Goal: Transaction & Acquisition: Purchase product/service

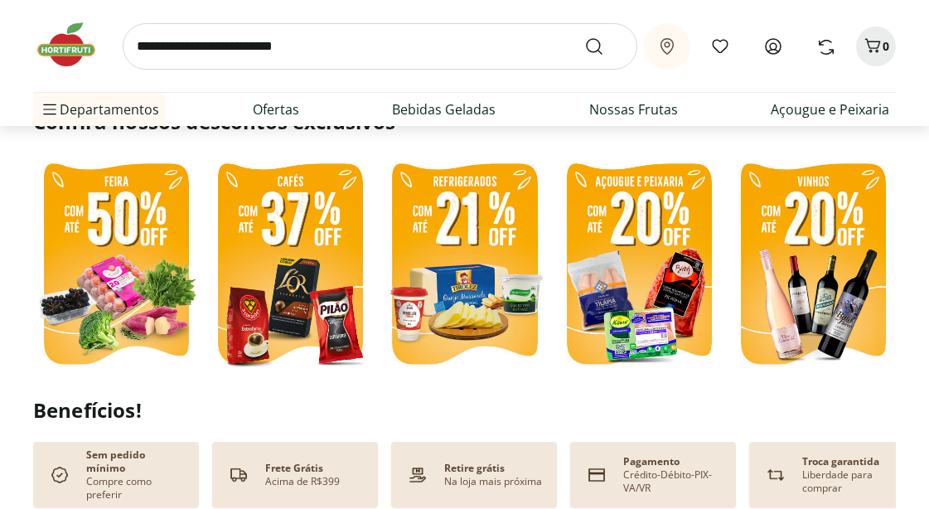
scroll to position [364, 0]
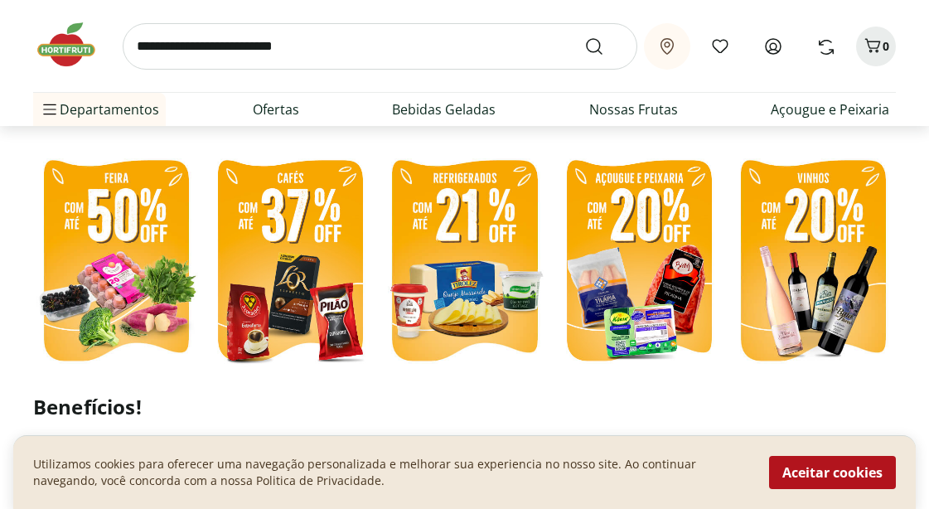
click at [128, 250] on img at bounding box center [116, 262] width 166 height 221
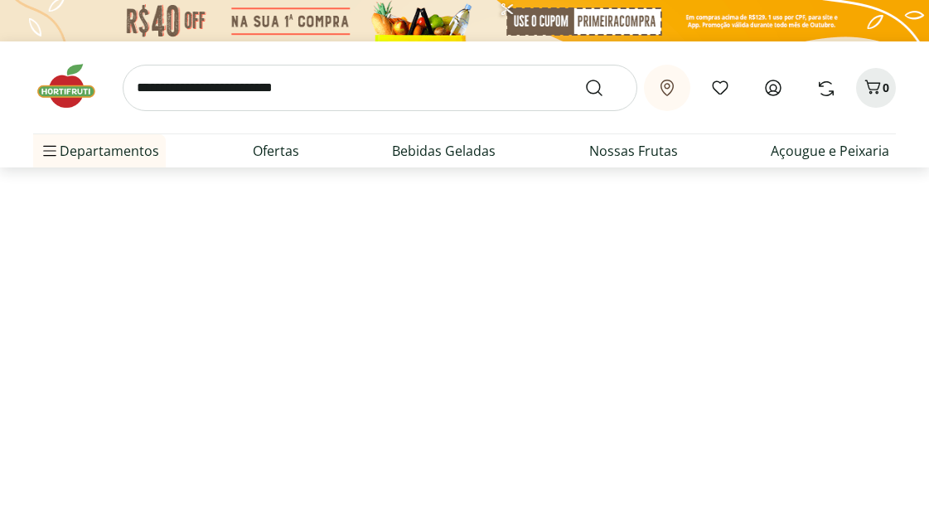
select select "**********"
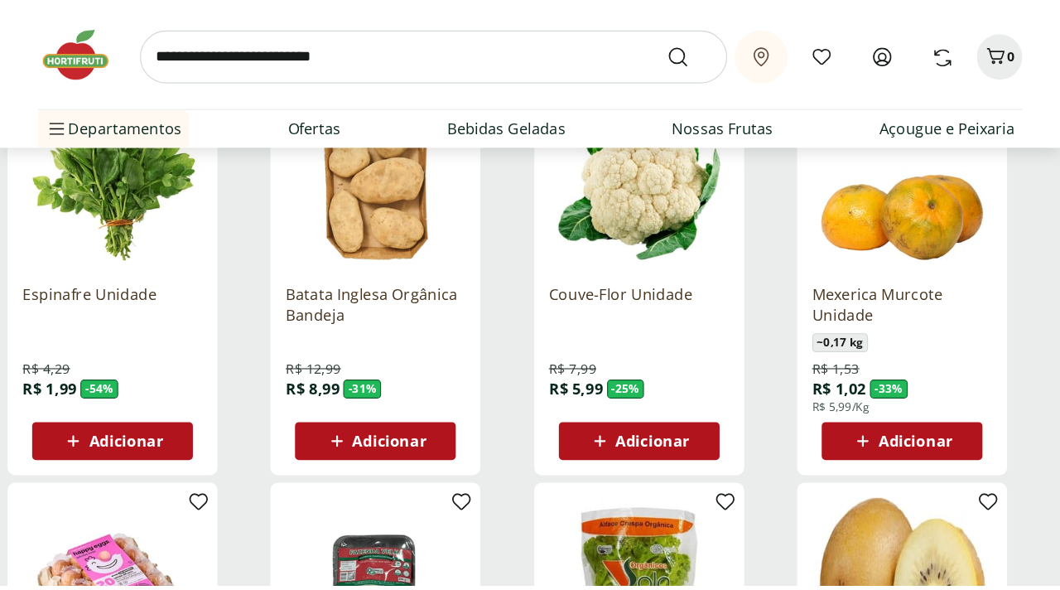
scroll to position [298, 0]
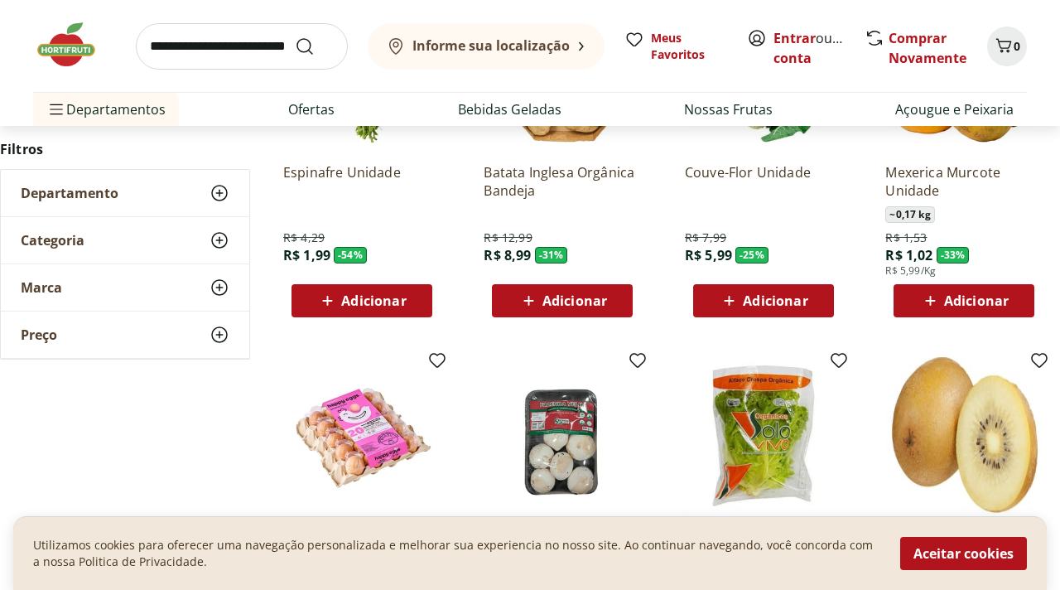
click at [928, 245] on div "Mexerica Murcote Unidade ~ 0,17 kg R$ 1,53 R$ 1,02 - 33 % R$ 5,99/Kg Adicionar" at bounding box center [964, 154] width 184 height 351
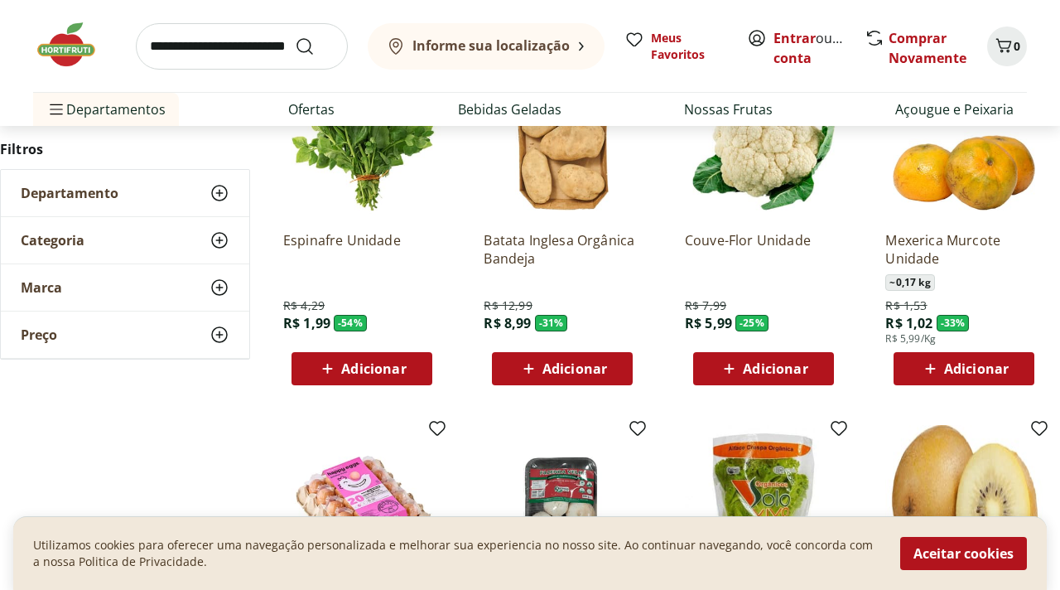
scroll to position [199, 0]
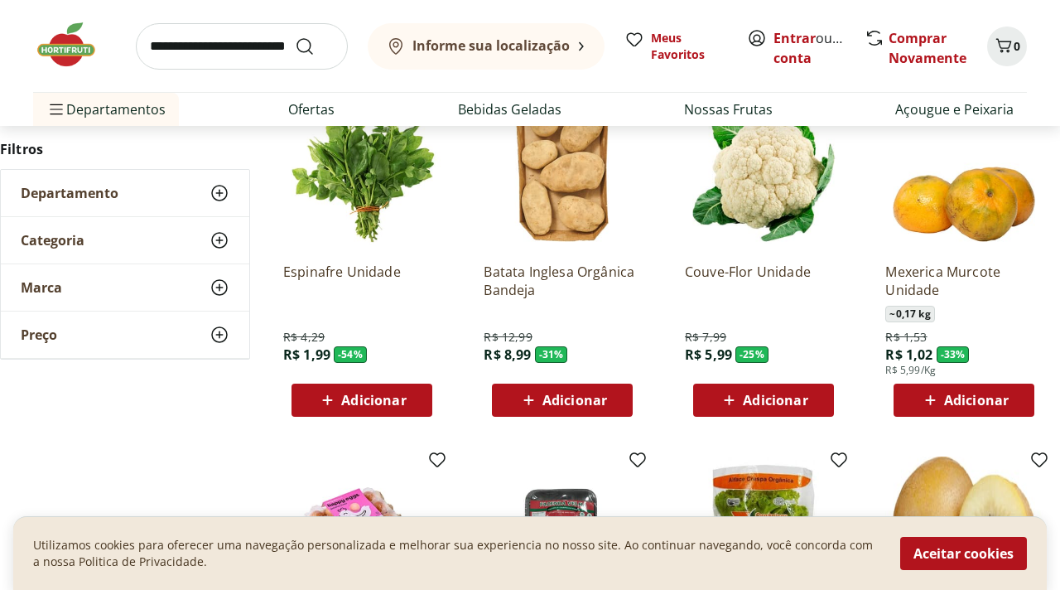
click at [396, 400] on span "Adicionar" at bounding box center [373, 399] width 65 height 13
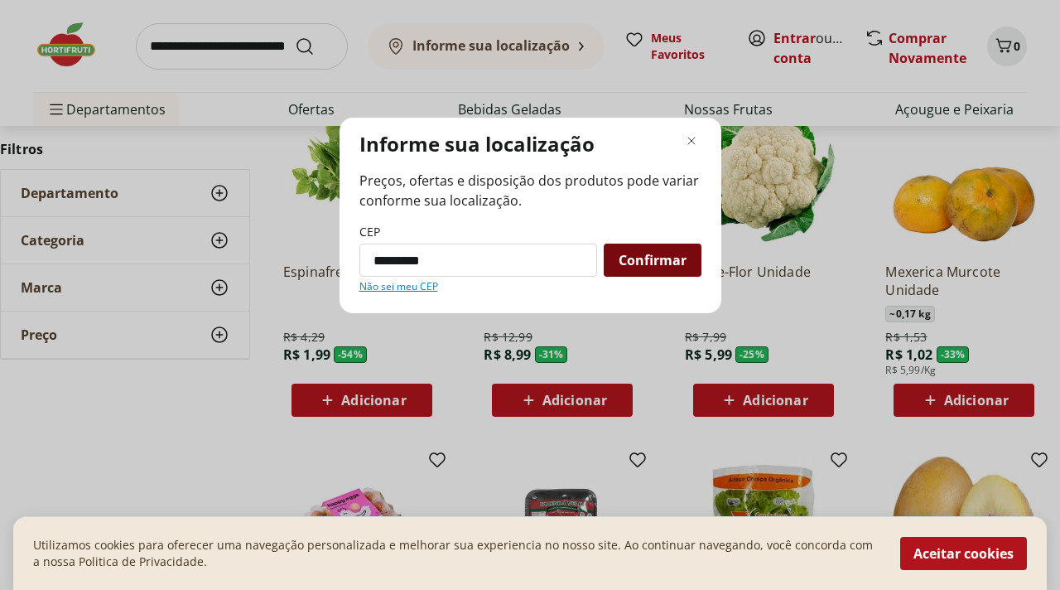
type input "*********"
click at [674, 257] on span "Confirmar" at bounding box center [653, 259] width 68 height 13
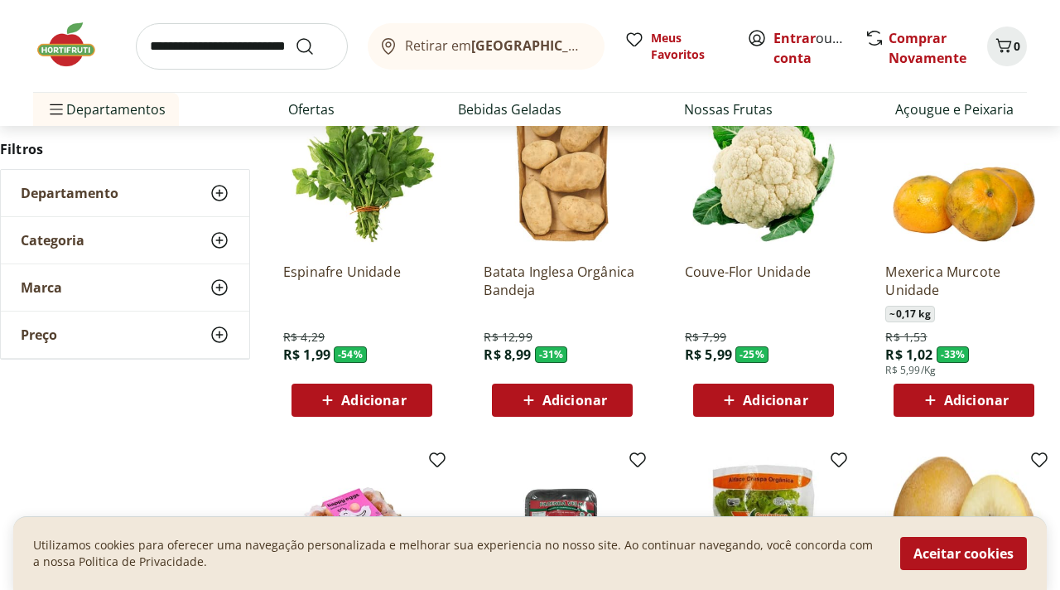
click at [350, 393] on span "Adicionar" at bounding box center [373, 399] width 65 height 13
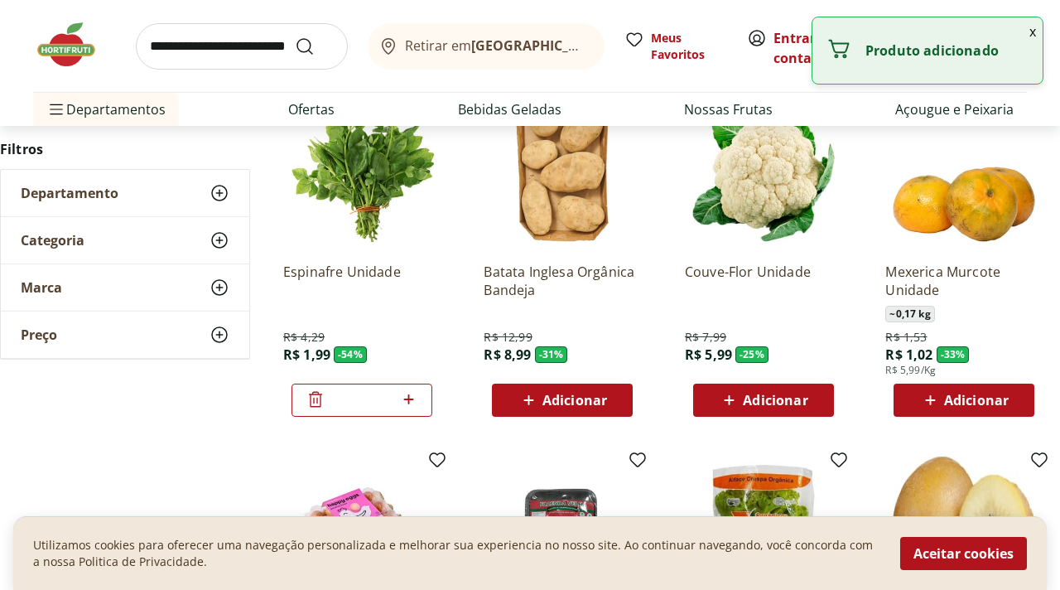
click at [747, 405] on span "Adicionar" at bounding box center [775, 399] width 65 height 13
click at [579, 409] on span "Adicionar" at bounding box center [563, 400] width 89 height 20
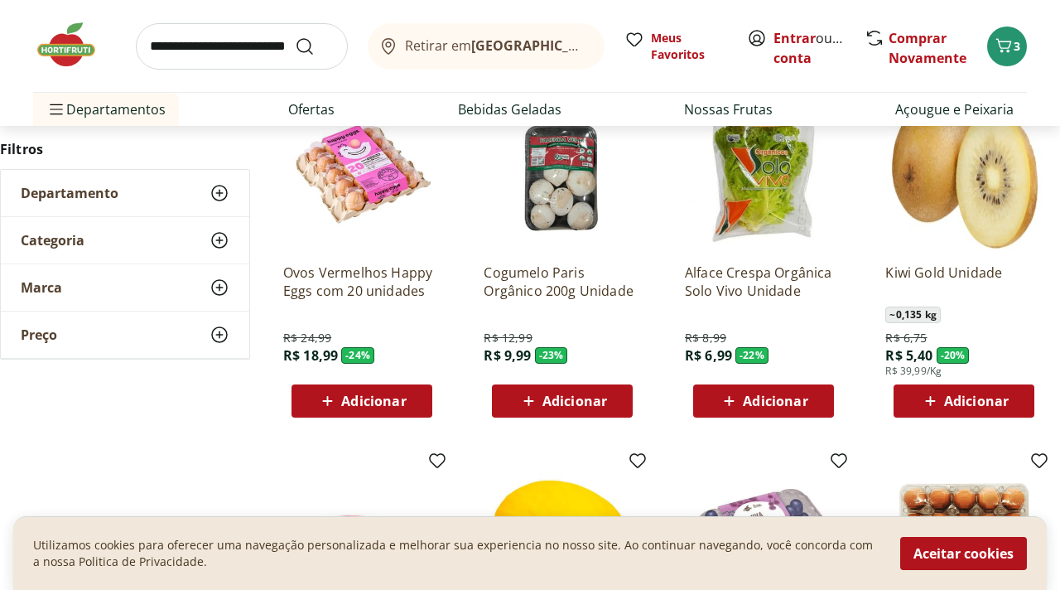
scroll to position [563, 0]
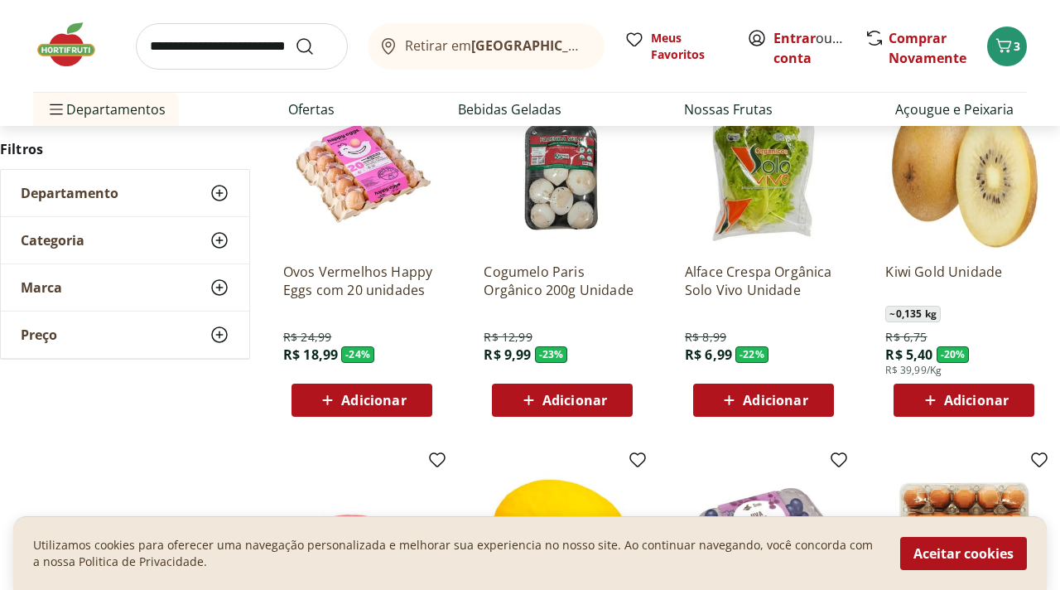
click at [591, 402] on span "Adicionar" at bounding box center [575, 399] width 65 height 13
click at [374, 398] on span "Adicionar" at bounding box center [373, 399] width 65 height 13
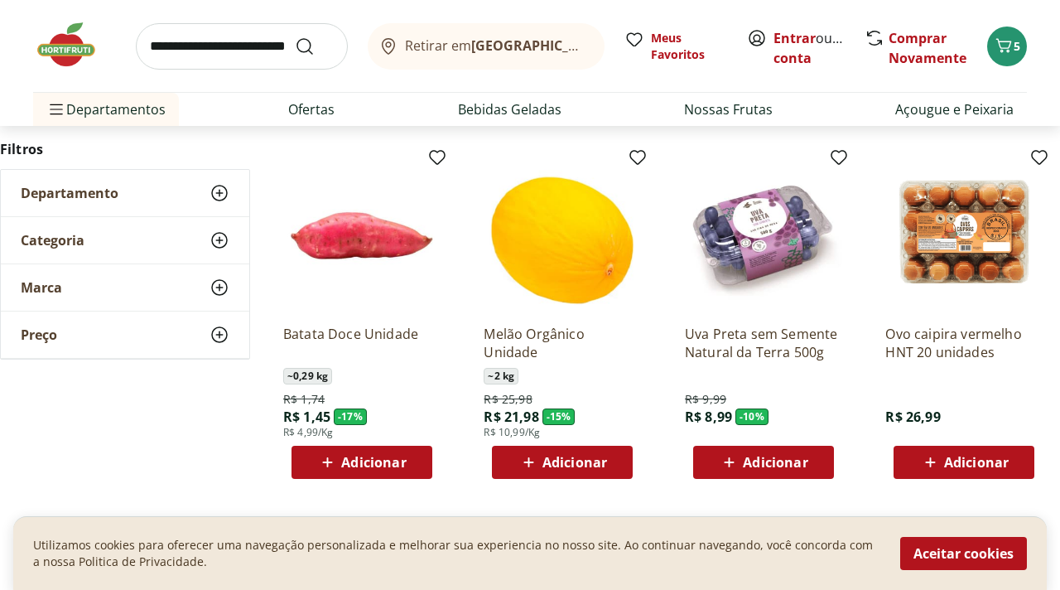
scroll to position [895, 0]
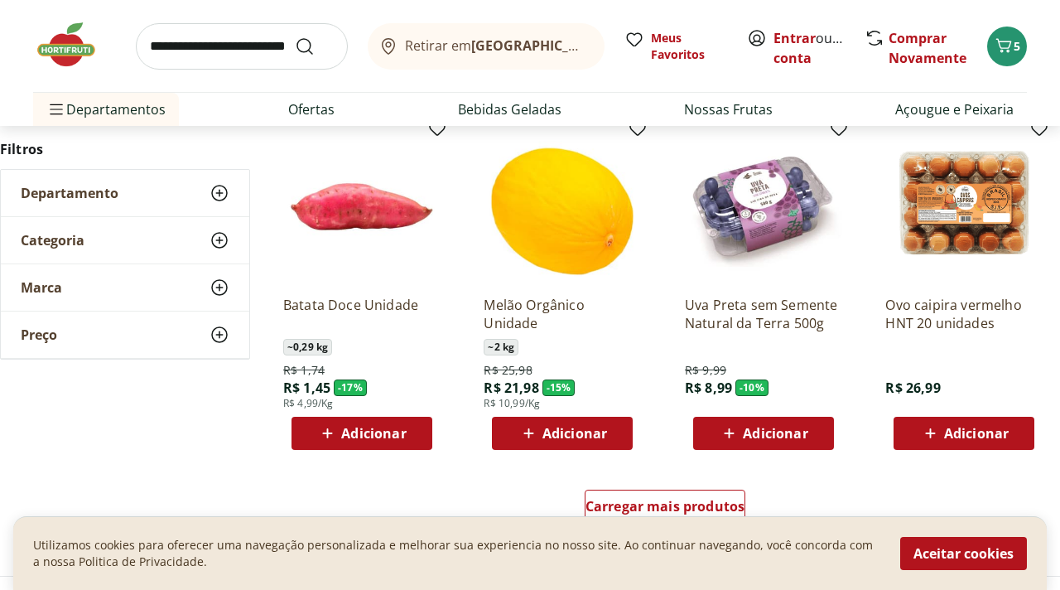
click at [738, 432] on icon at bounding box center [729, 433] width 21 height 20
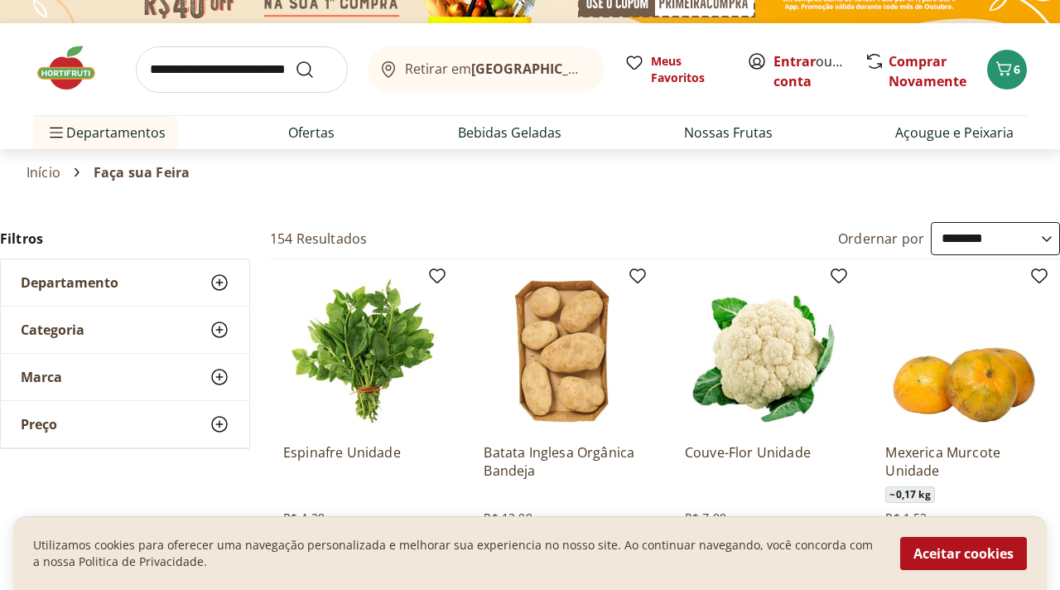
scroll to position [0, 0]
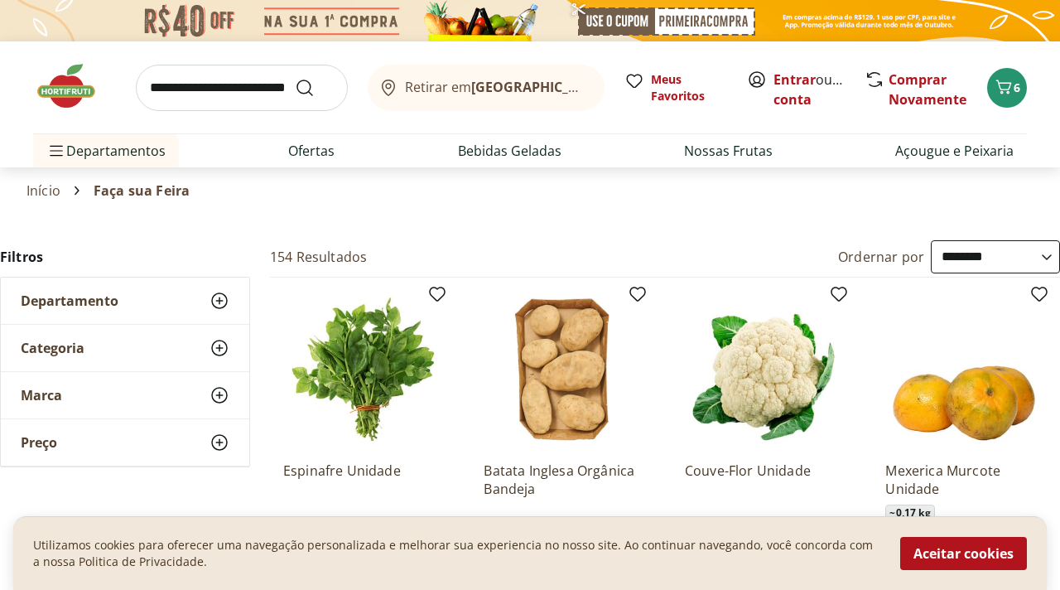
click at [215, 90] on input "search" at bounding box center [242, 88] width 212 height 46
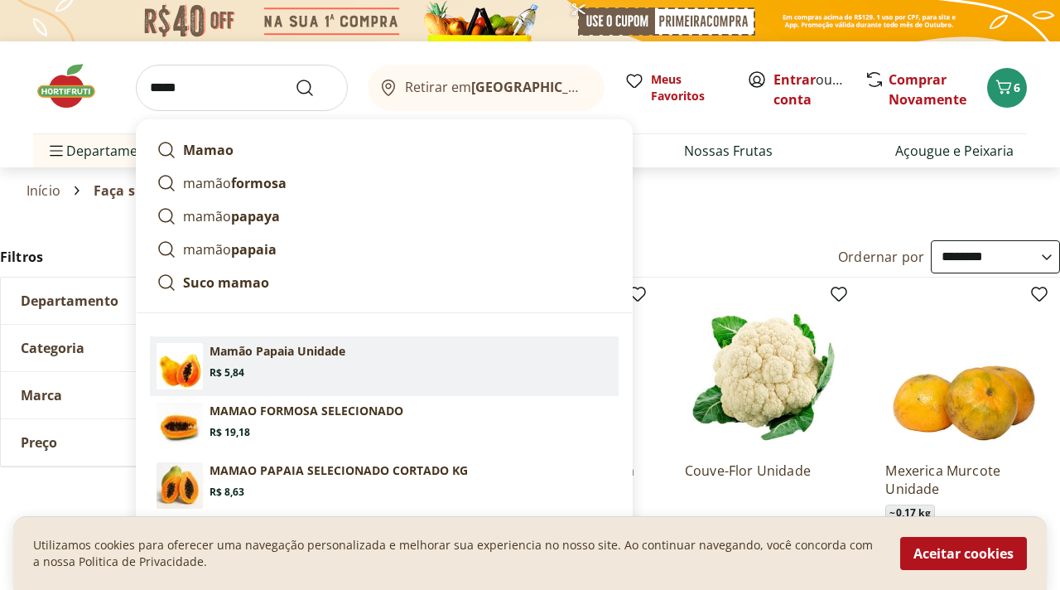
click at [249, 350] on p "Mamão Papaia Unidade" at bounding box center [278, 351] width 136 height 17
type input "**********"
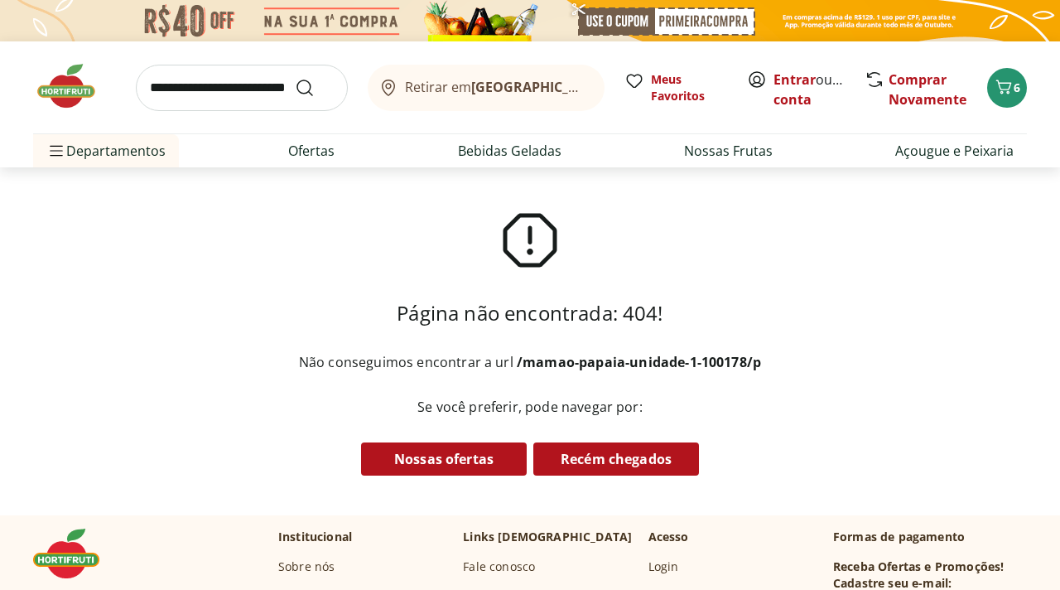
click at [201, 90] on input "search" at bounding box center [242, 88] width 212 height 46
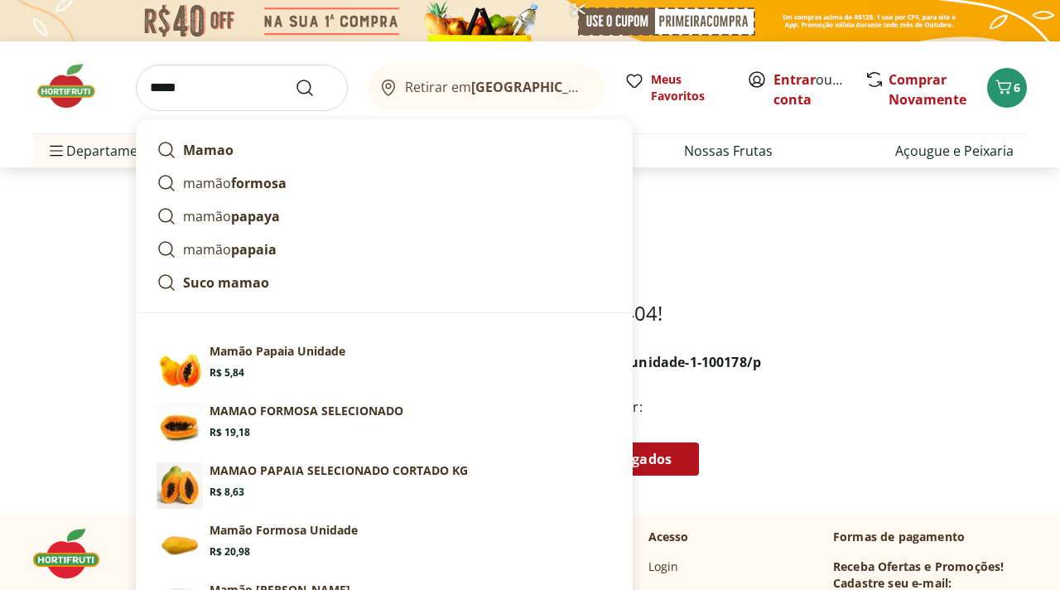
type input "*****"
click at [295, 78] on button "Submit Search" at bounding box center [315, 88] width 40 height 20
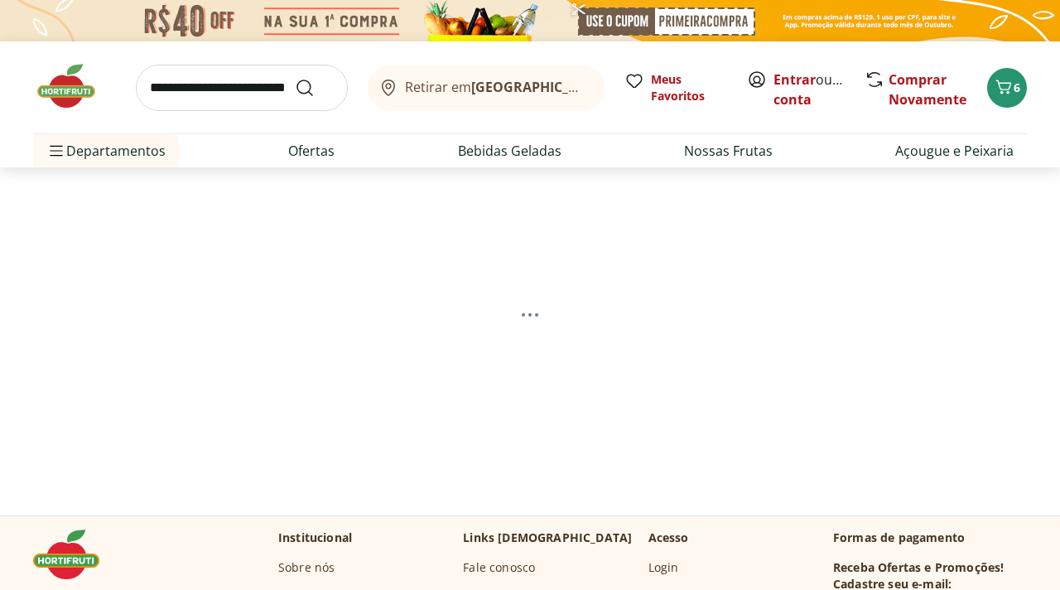
select select "**********"
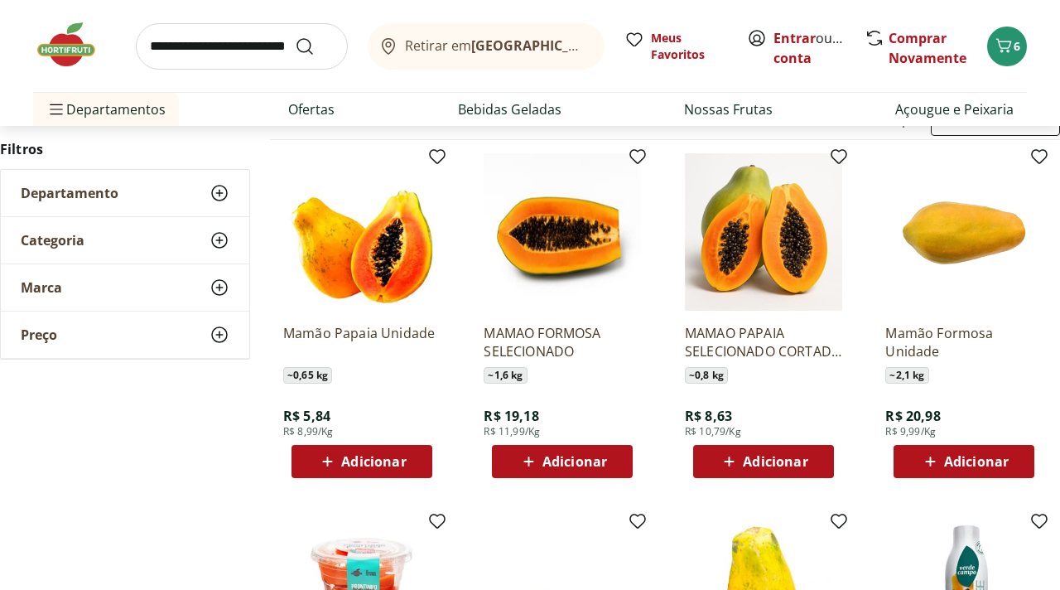
scroll to position [199, 0]
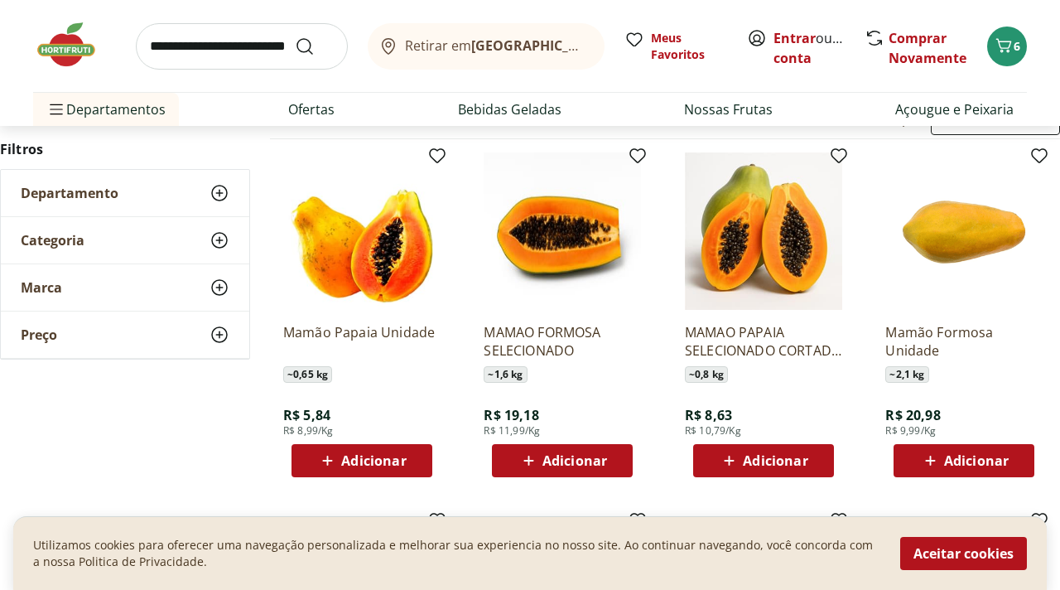
click at [790, 461] on span "Adicionar" at bounding box center [775, 460] width 65 height 13
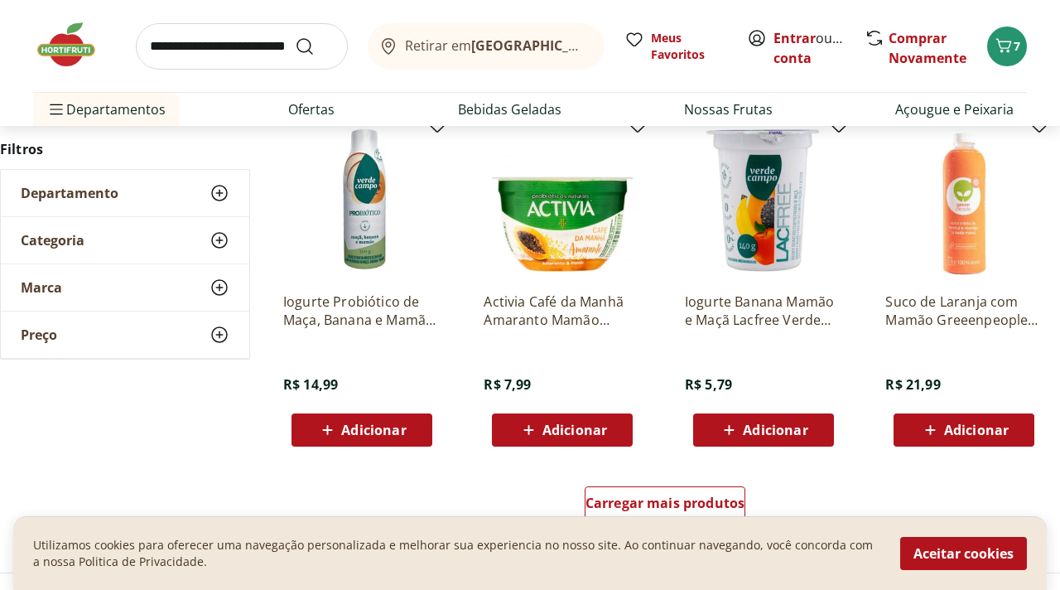
scroll to position [961, 0]
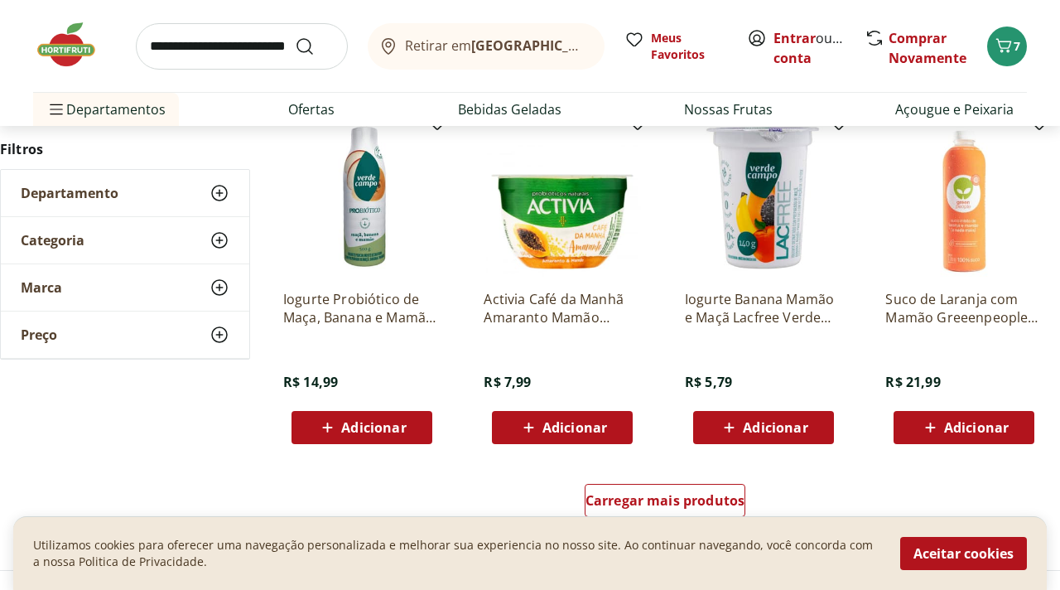
click at [556, 431] on span "Adicionar" at bounding box center [575, 427] width 65 height 13
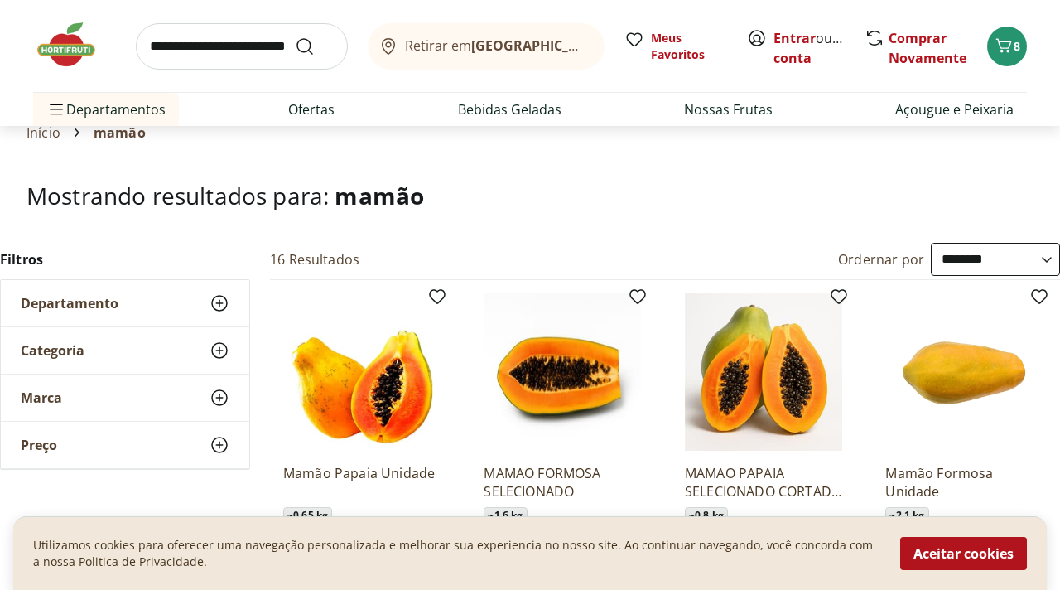
scroll to position [0, 0]
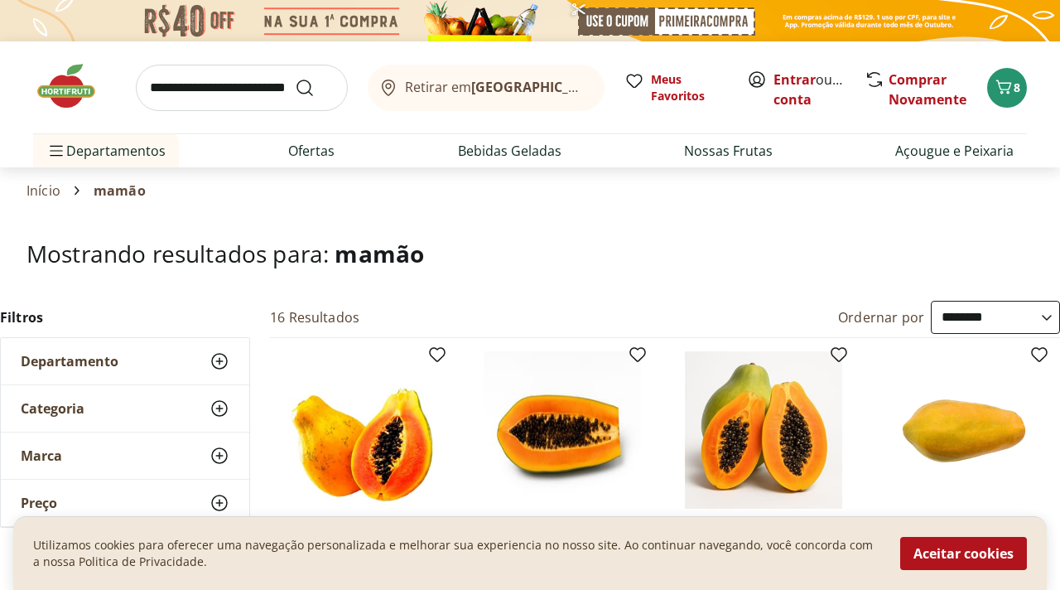
click at [172, 88] on input "search" at bounding box center [242, 88] width 212 height 46
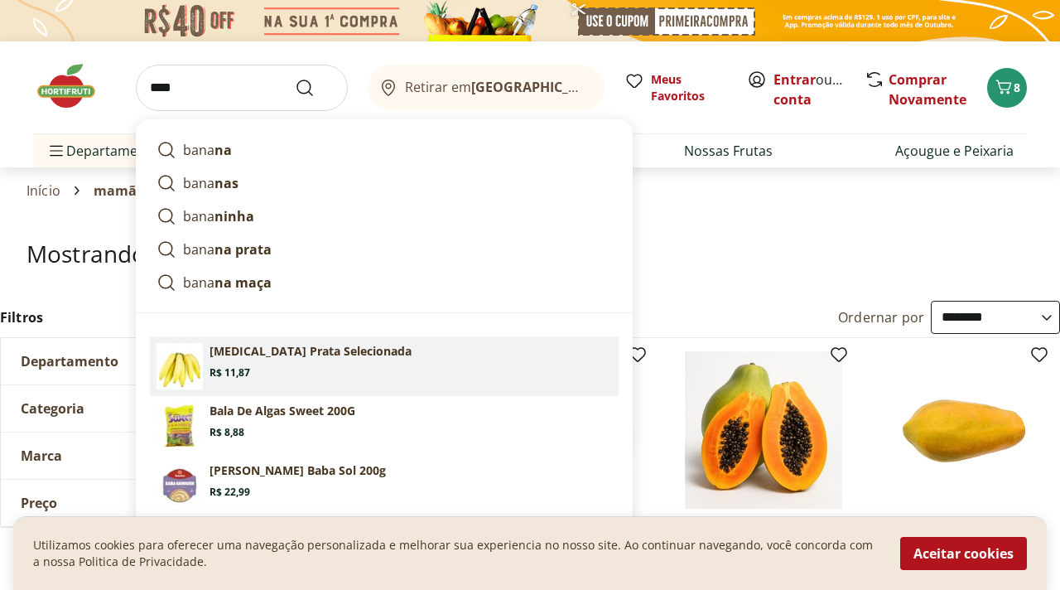
click at [213, 367] on span "Price: R$ 11,87" at bounding box center [230, 372] width 41 height 13
type input "**********"
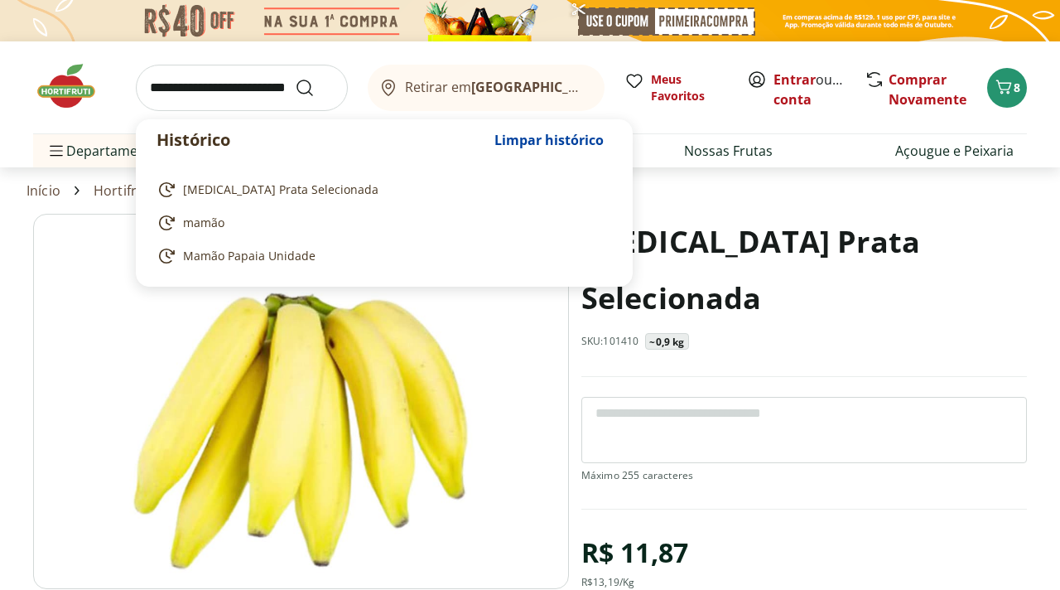
click at [225, 86] on input "search" at bounding box center [242, 88] width 212 height 46
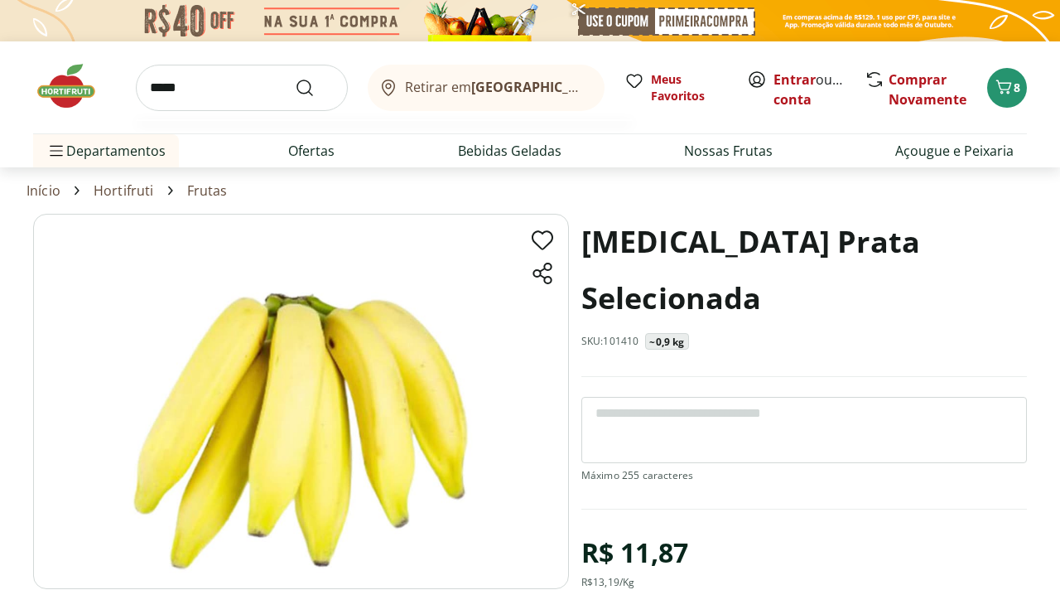
type input "*****"
click at [295, 78] on button "Submit Search" at bounding box center [315, 88] width 40 height 20
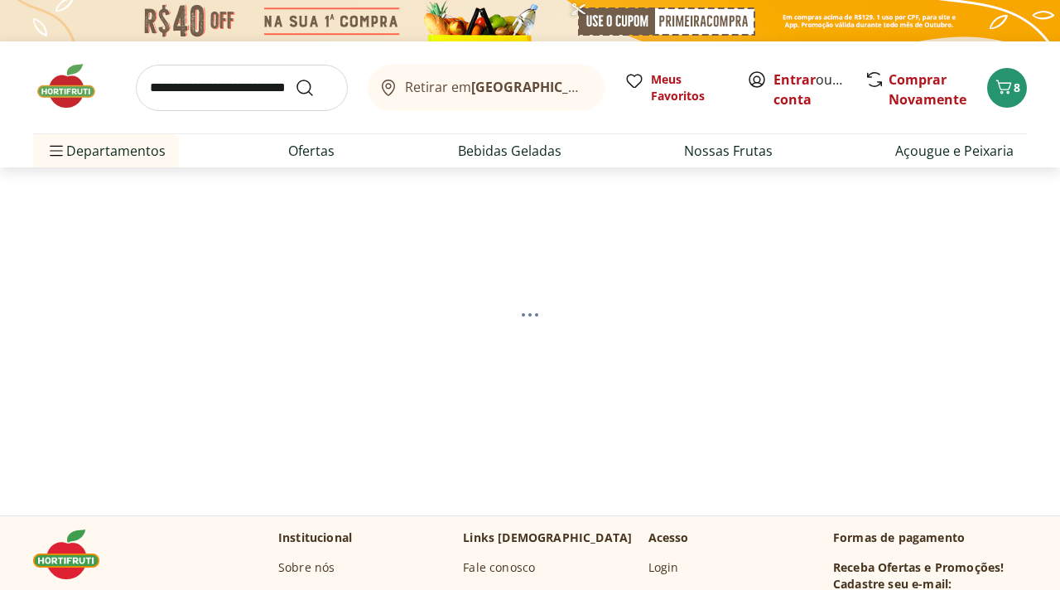
select select "**********"
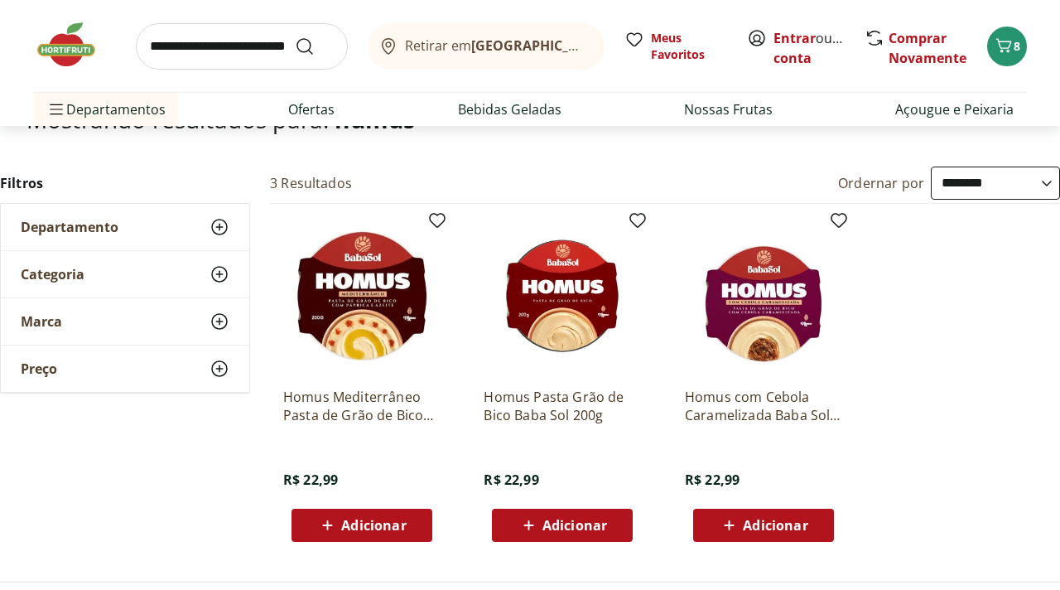
scroll to position [199, 0]
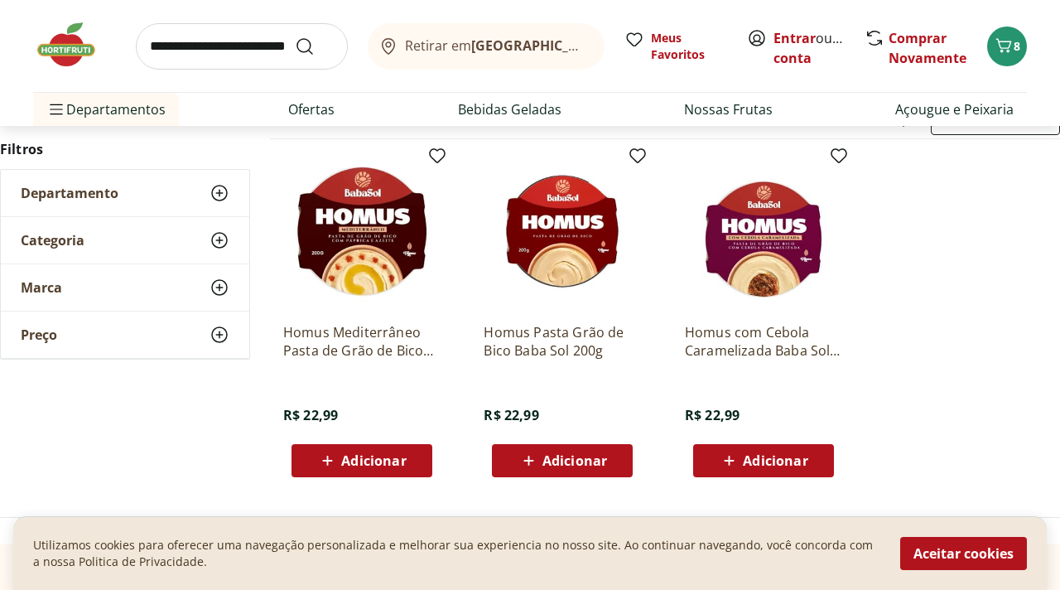
click at [555, 466] on span "Adicionar" at bounding box center [575, 460] width 65 height 13
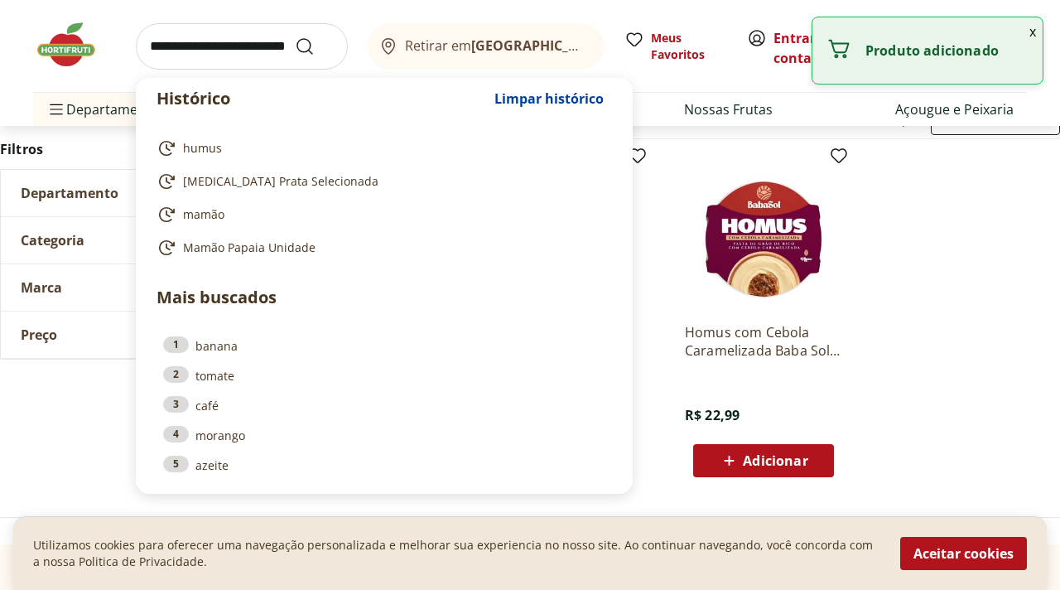
click at [229, 48] on input "search" at bounding box center [242, 46] width 212 height 46
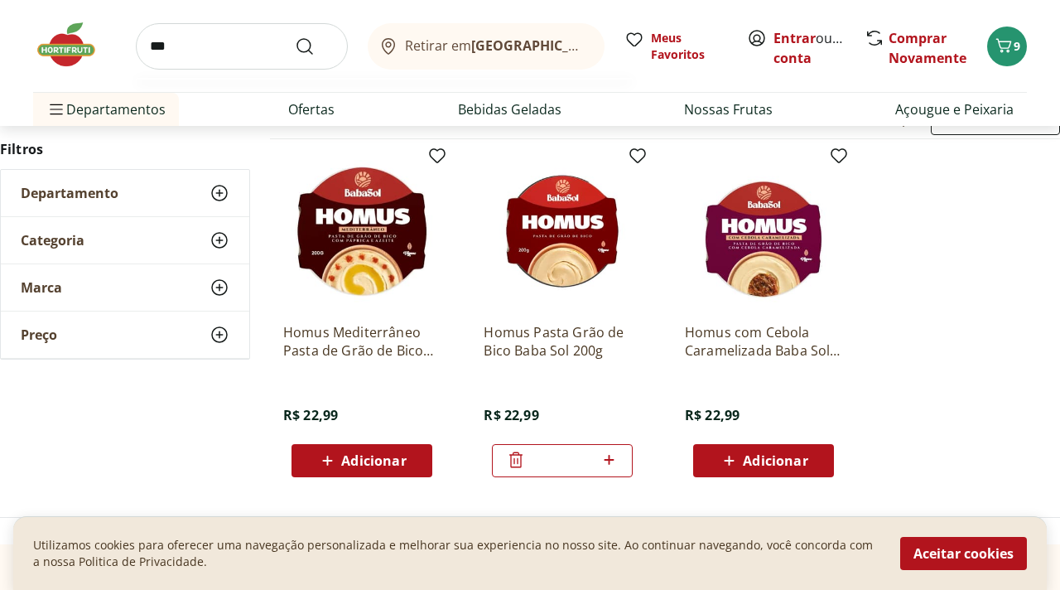
type input "***"
click at [295, 36] on button "Submit Search" at bounding box center [315, 46] width 40 height 20
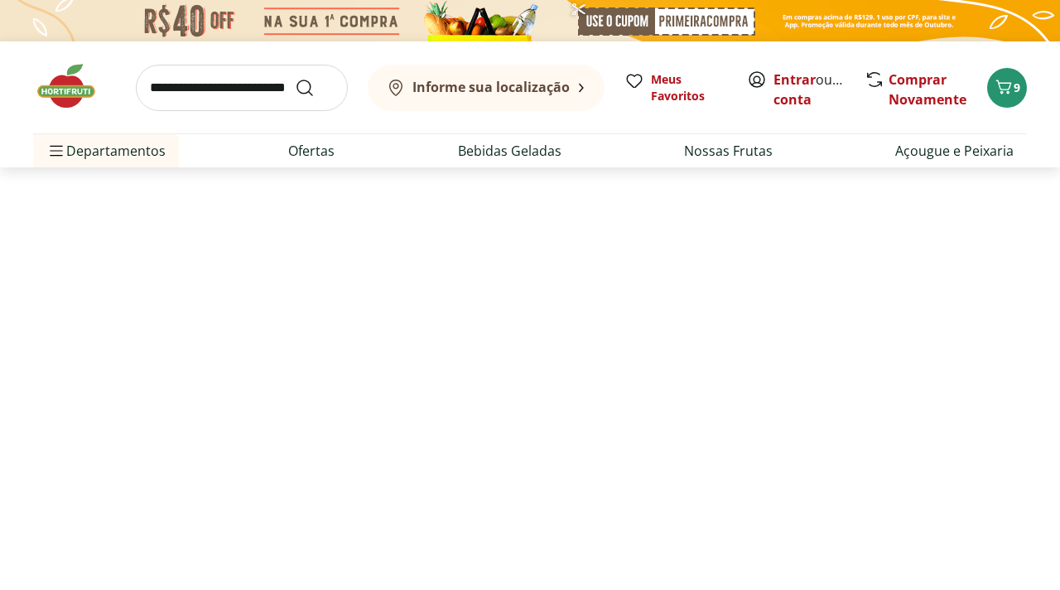
select select "**********"
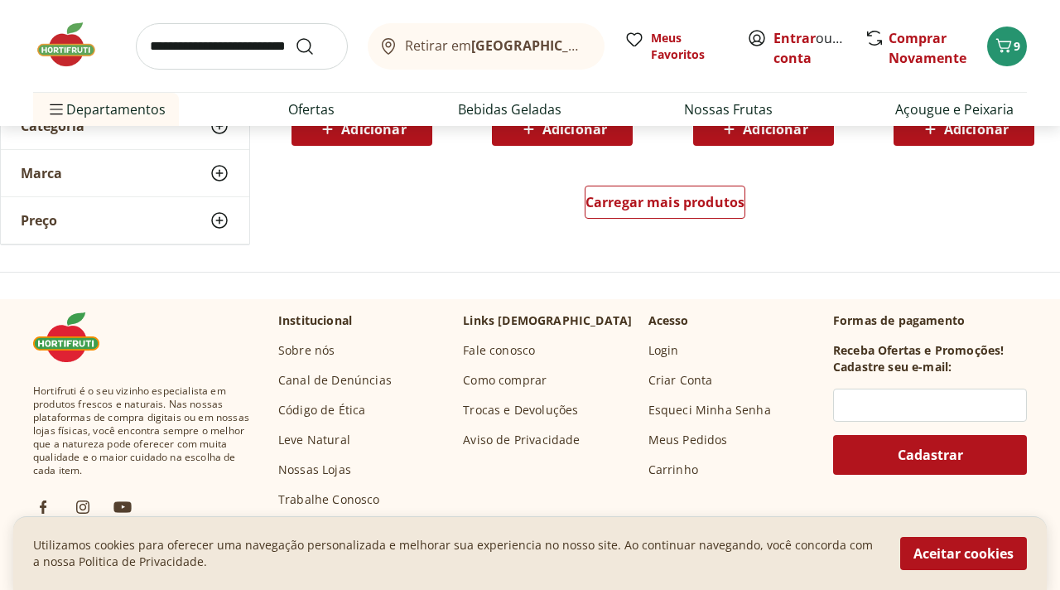
scroll to position [1223, 0]
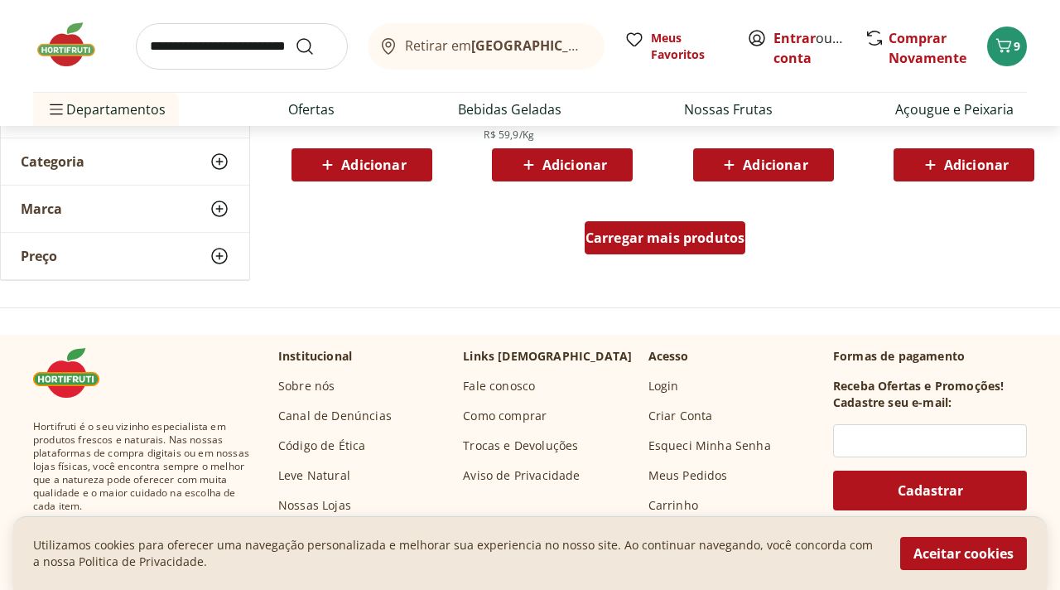
click at [666, 238] on span "Carregar mais produtos" at bounding box center [666, 237] width 160 height 13
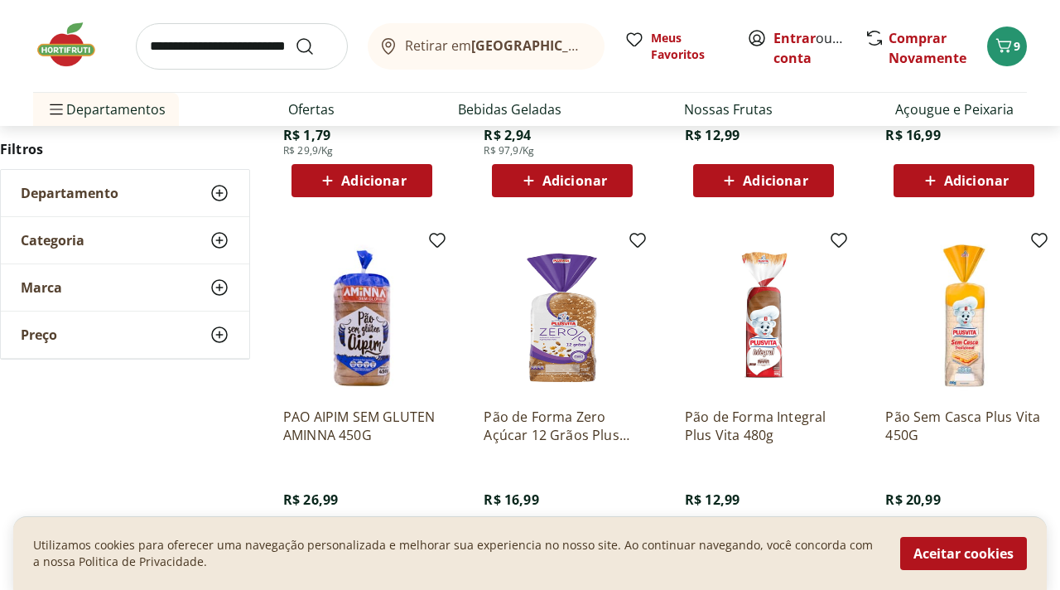
scroll to position [1921, 0]
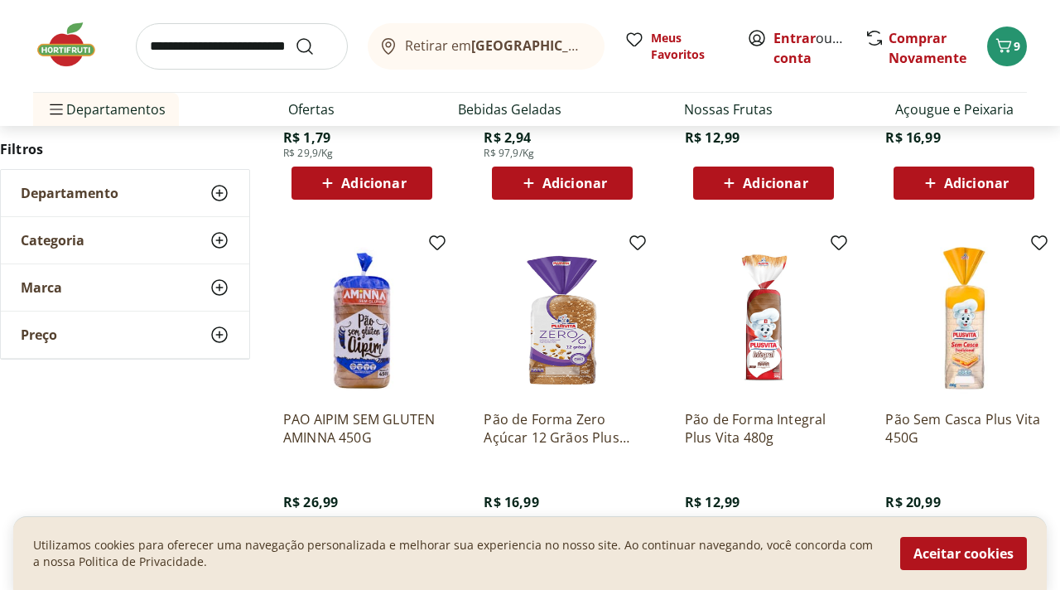
click at [250, 45] on input "search" at bounding box center [242, 46] width 212 height 46
type input "**********"
click at [295, 36] on button "Submit Search" at bounding box center [315, 46] width 40 height 20
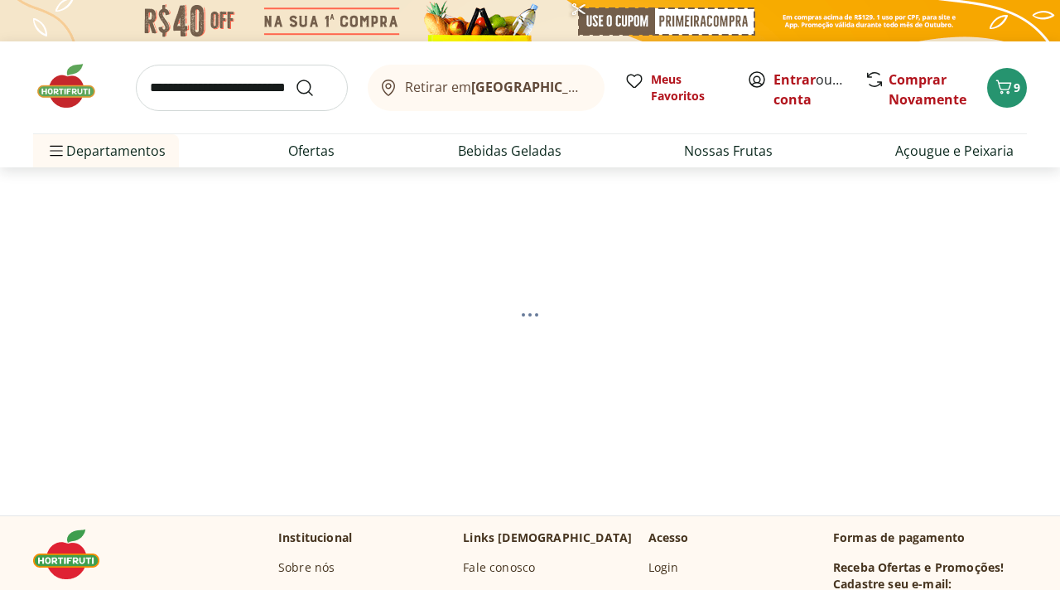
select select "**********"
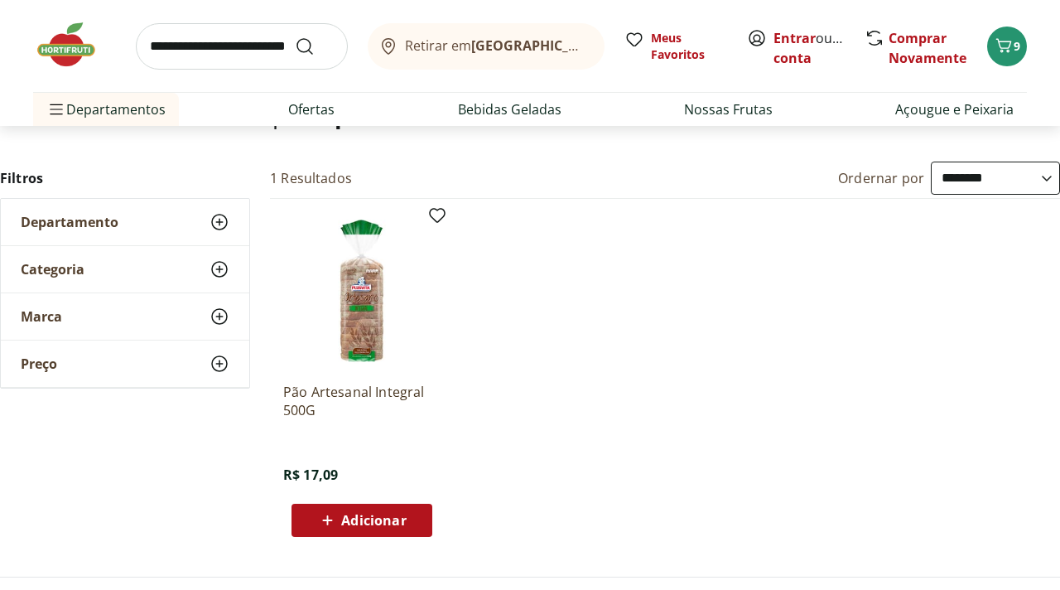
scroll to position [166, 0]
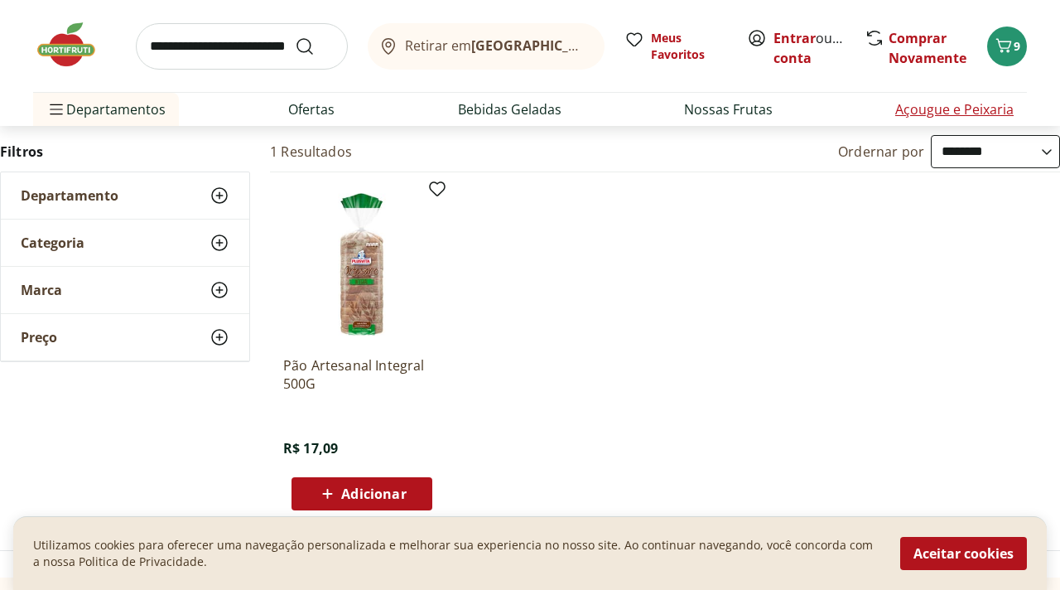
click at [934, 111] on link "Açougue e Peixaria" at bounding box center [954, 109] width 118 height 20
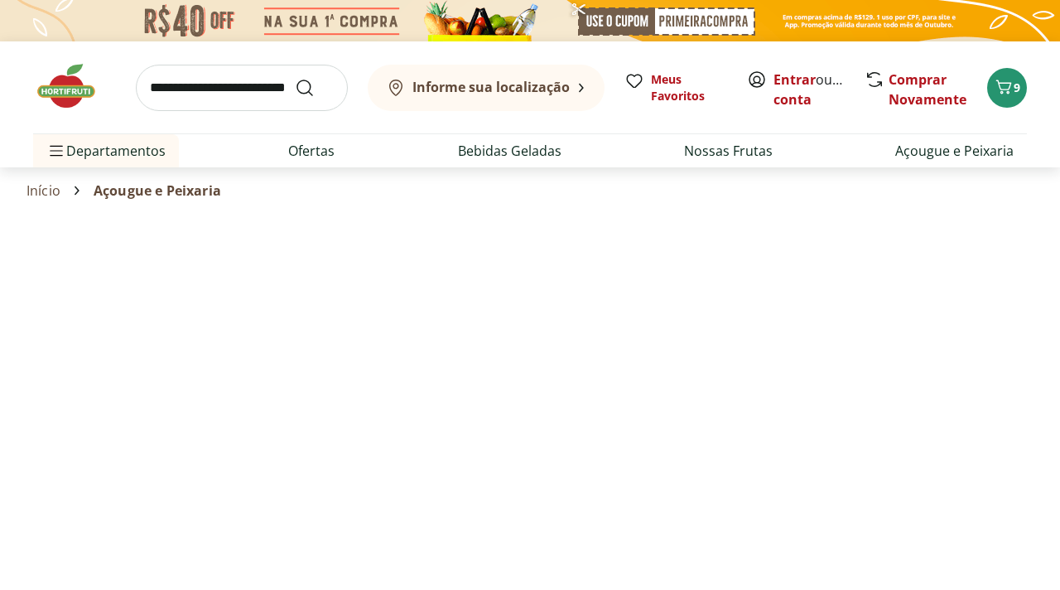
select select "**********"
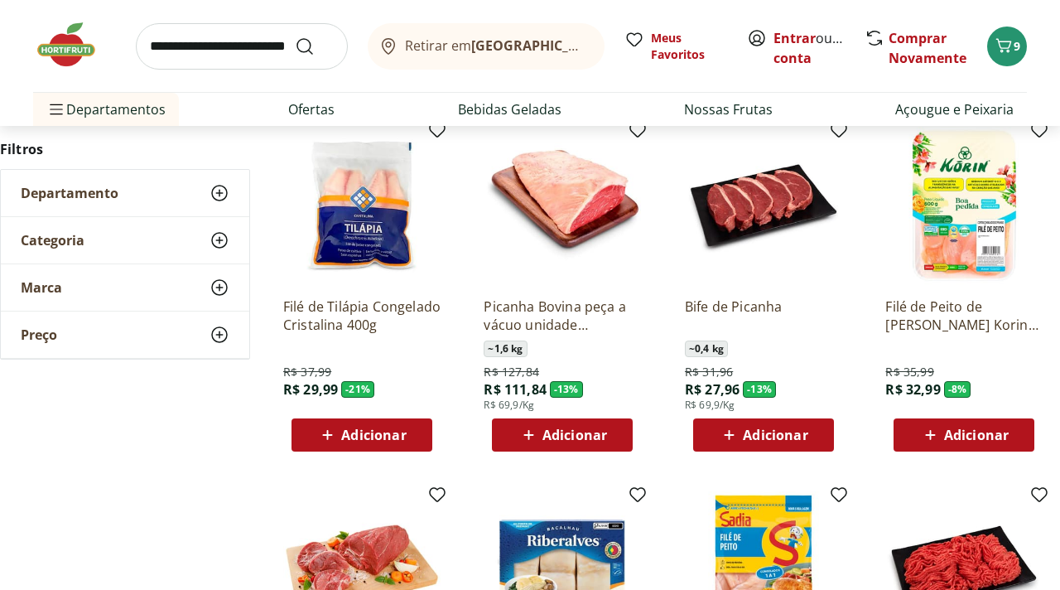
scroll to position [166, 0]
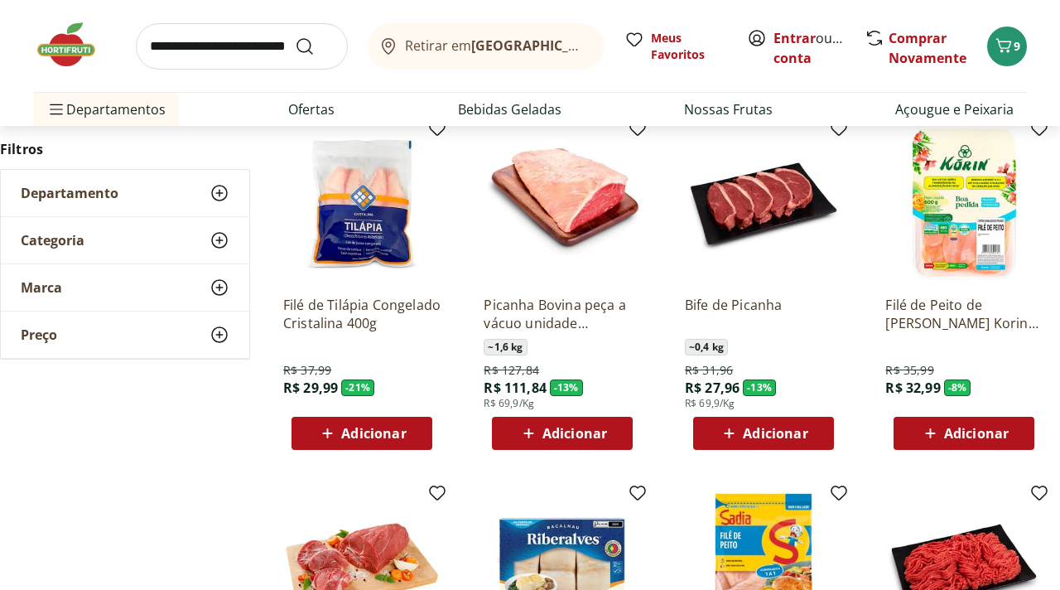
click at [335, 434] on icon at bounding box center [327, 433] width 21 height 20
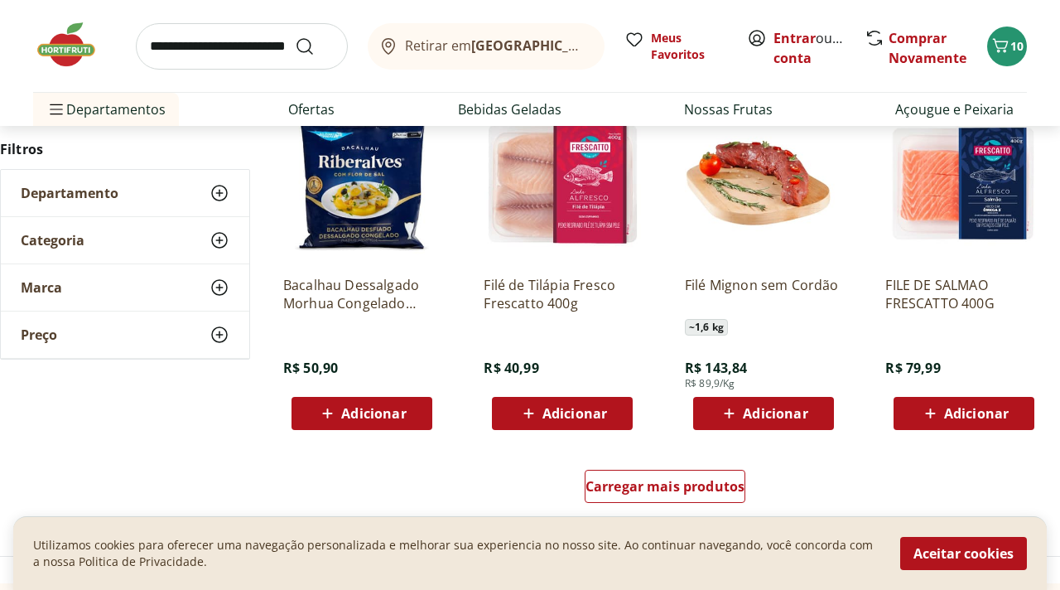
scroll to position [895, 0]
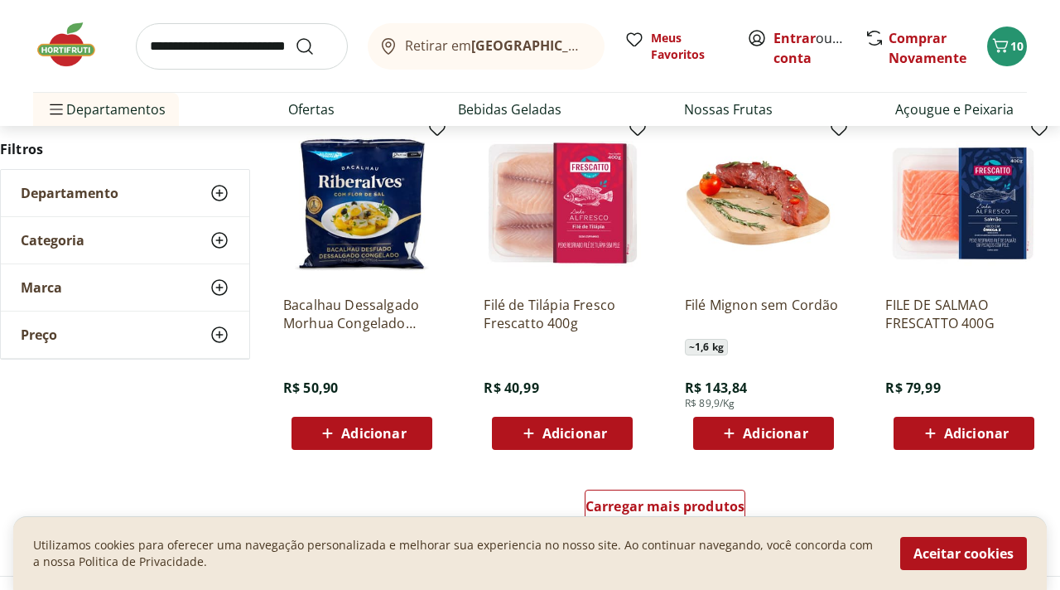
click at [946, 224] on img at bounding box center [964, 203] width 157 height 157
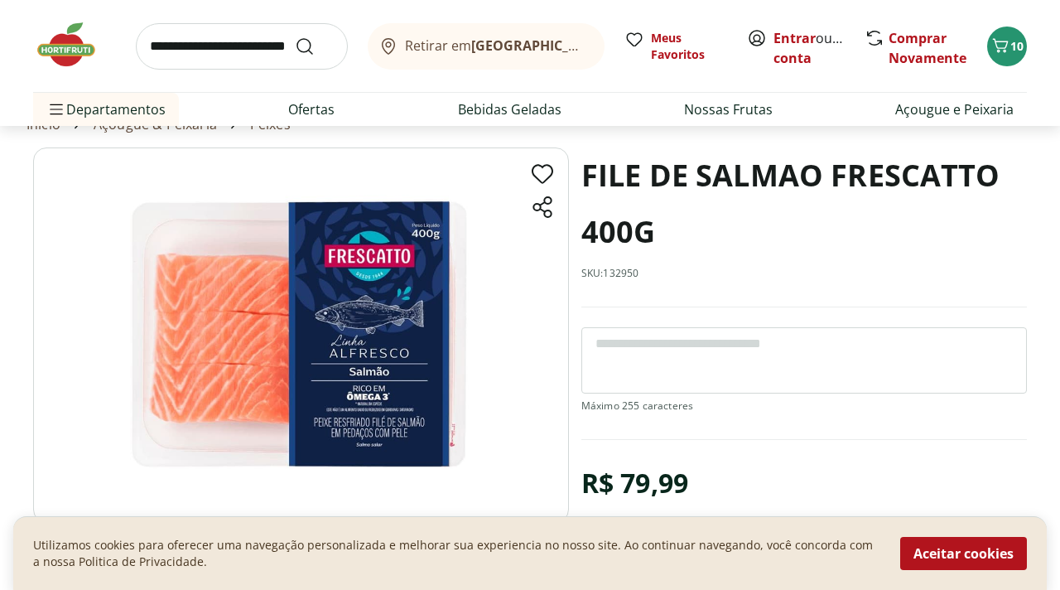
scroll to position [99, 0]
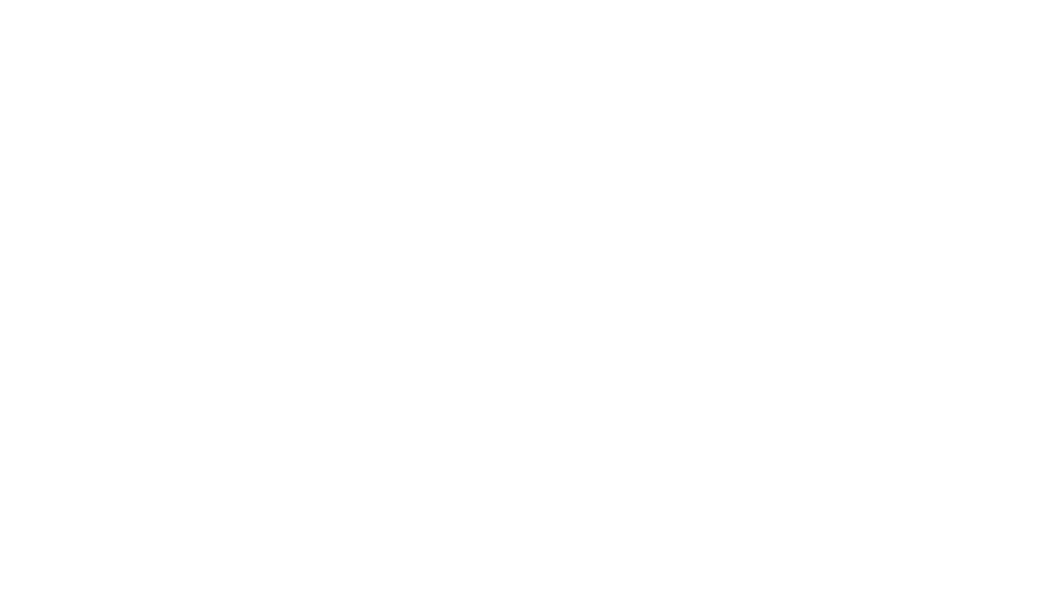
scroll to position [895, 0]
select select "**********"
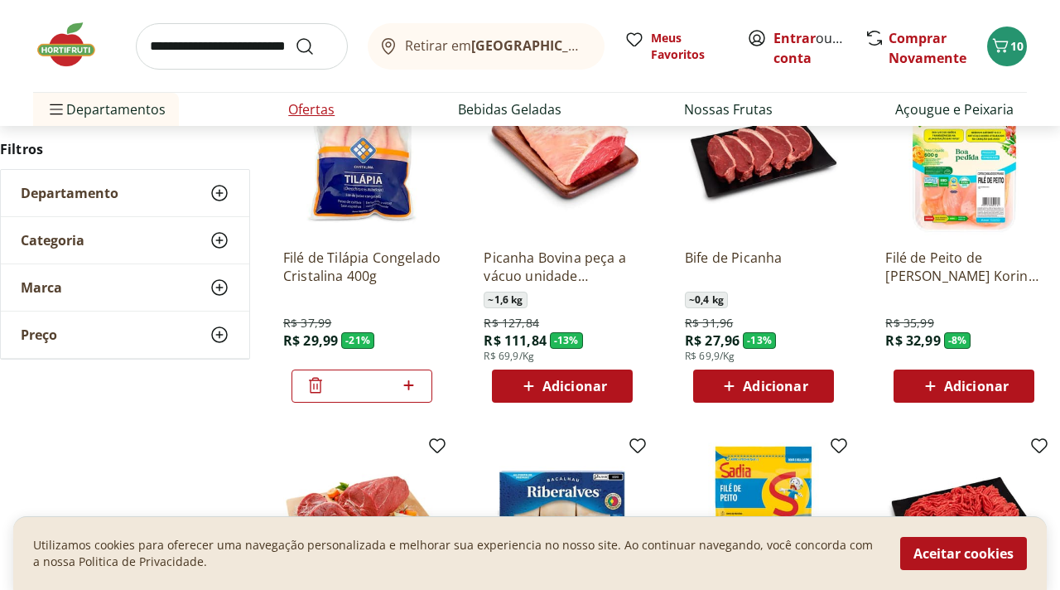
click at [313, 113] on link "Ofertas" at bounding box center [311, 109] width 46 height 20
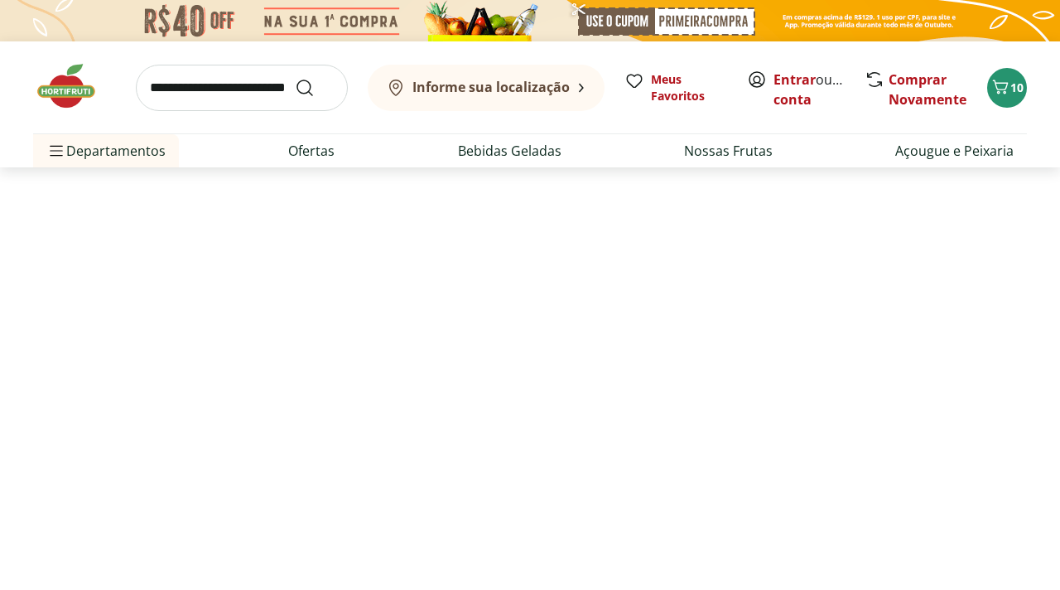
select select "**********"
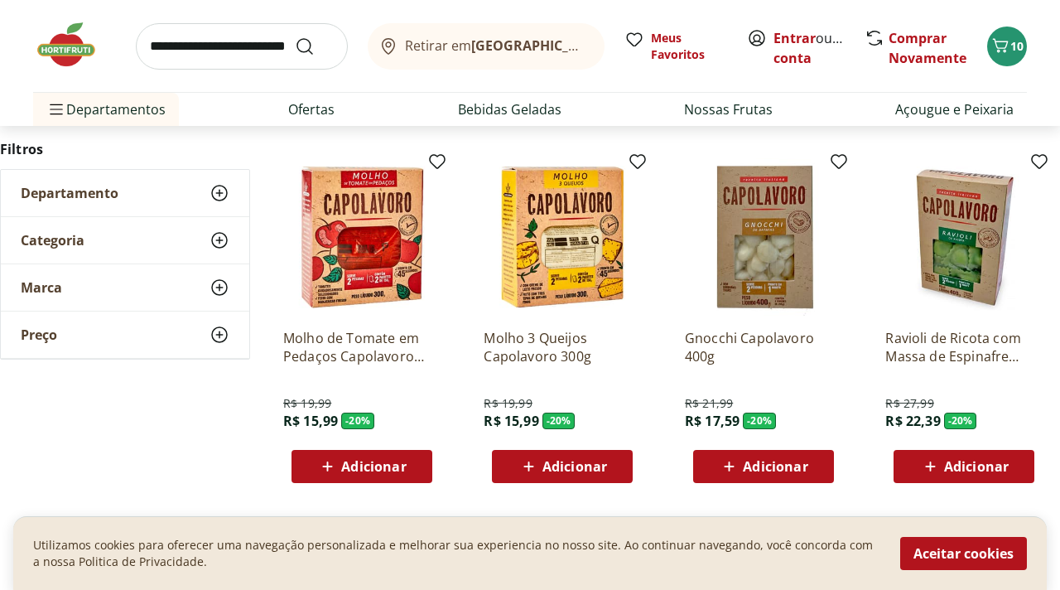
scroll to position [895, 0]
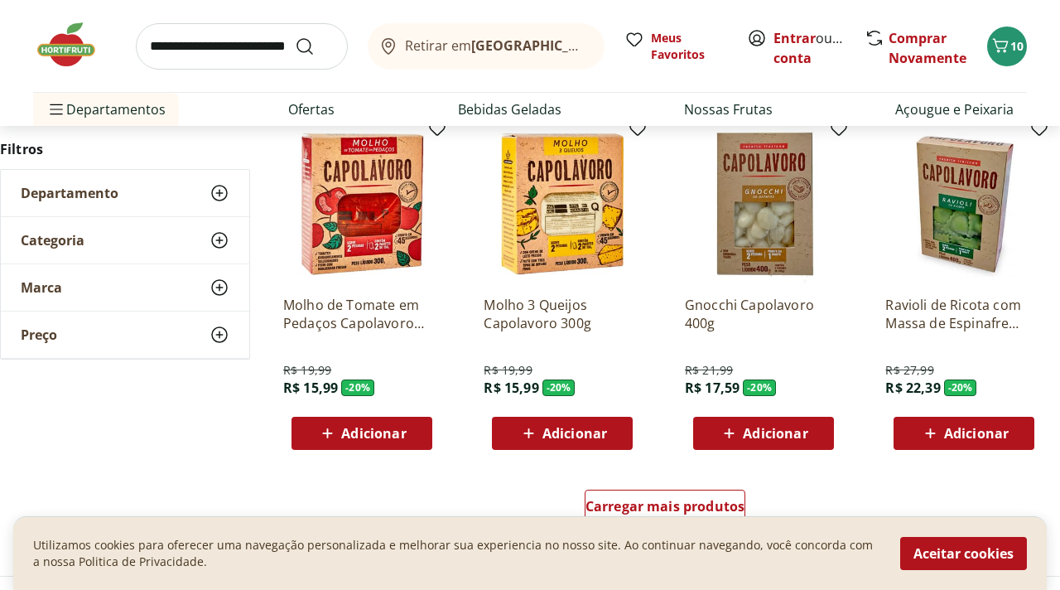
click at [959, 440] on span "Adicionar" at bounding box center [976, 433] width 65 height 13
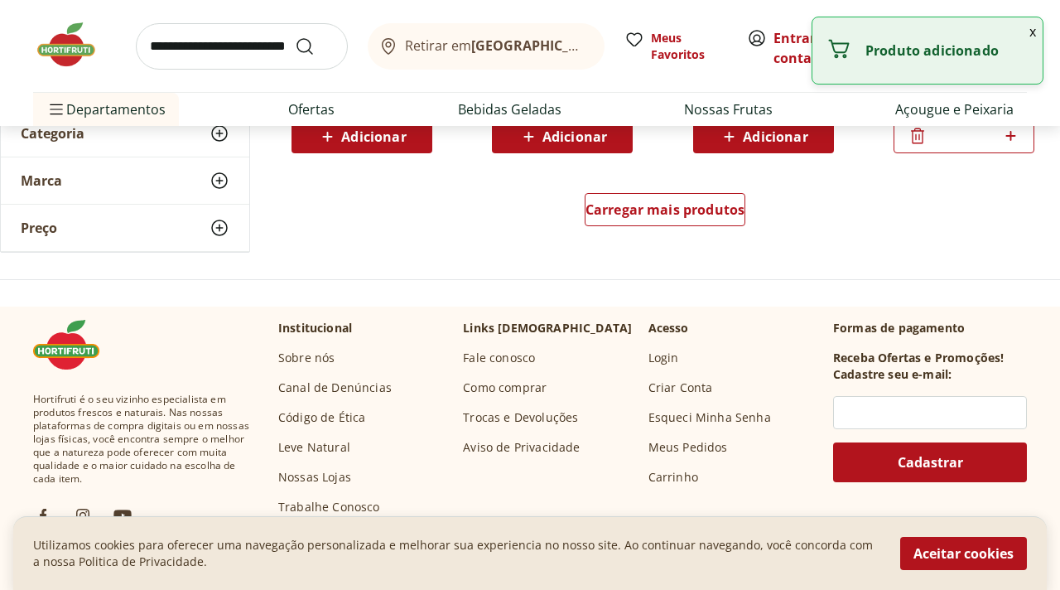
scroll to position [1193, 0]
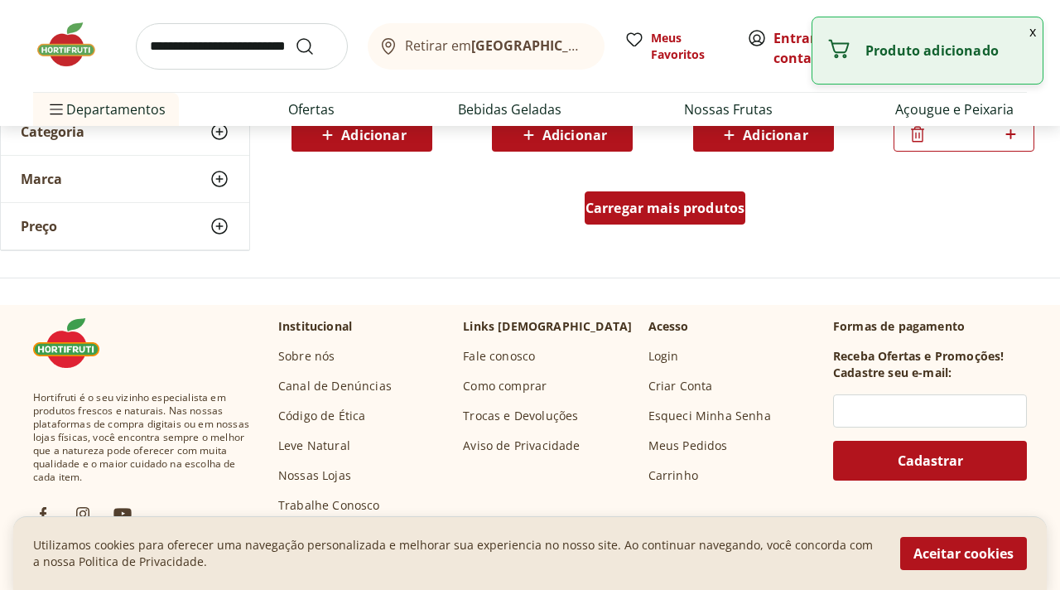
click at [620, 201] on span "Carregar mais produtos" at bounding box center [666, 207] width 160 height 13
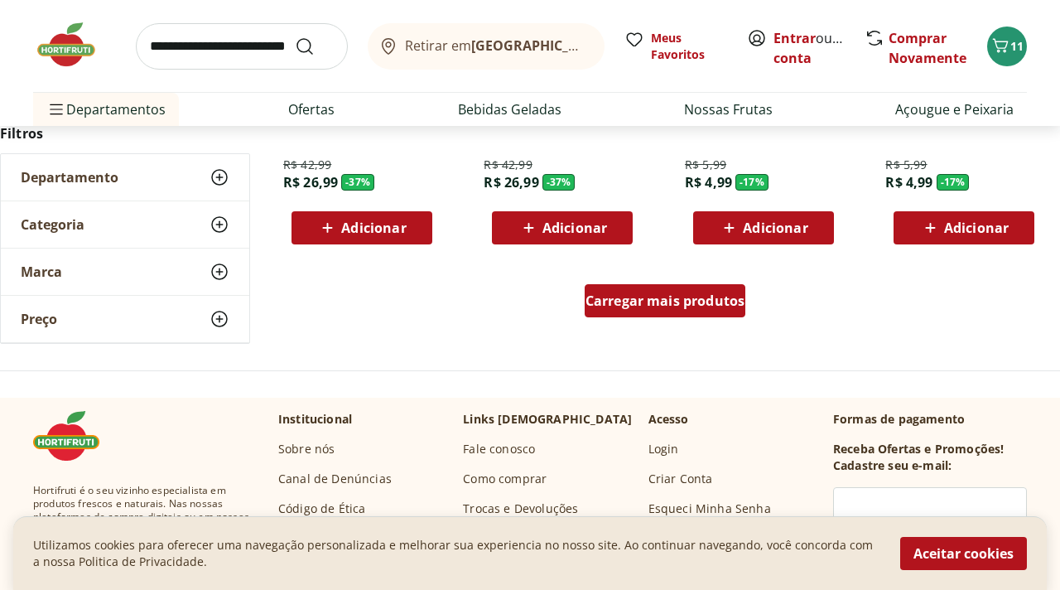
scroll to position [2187, 0]
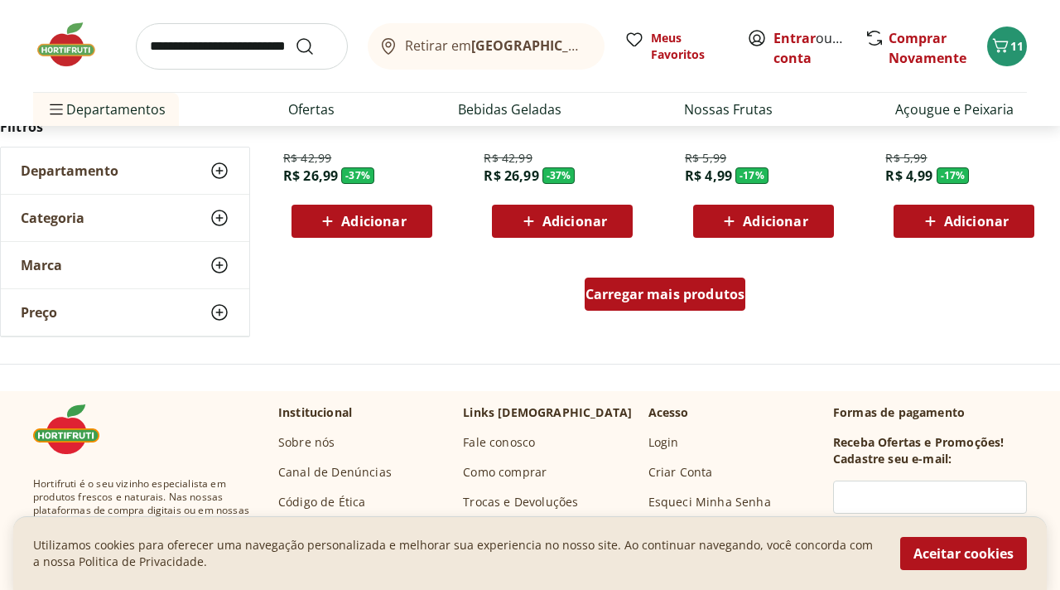
click at [646, 301] on span "Carregar mais produtos" at bounding box center [666, 293] width 160 height 13
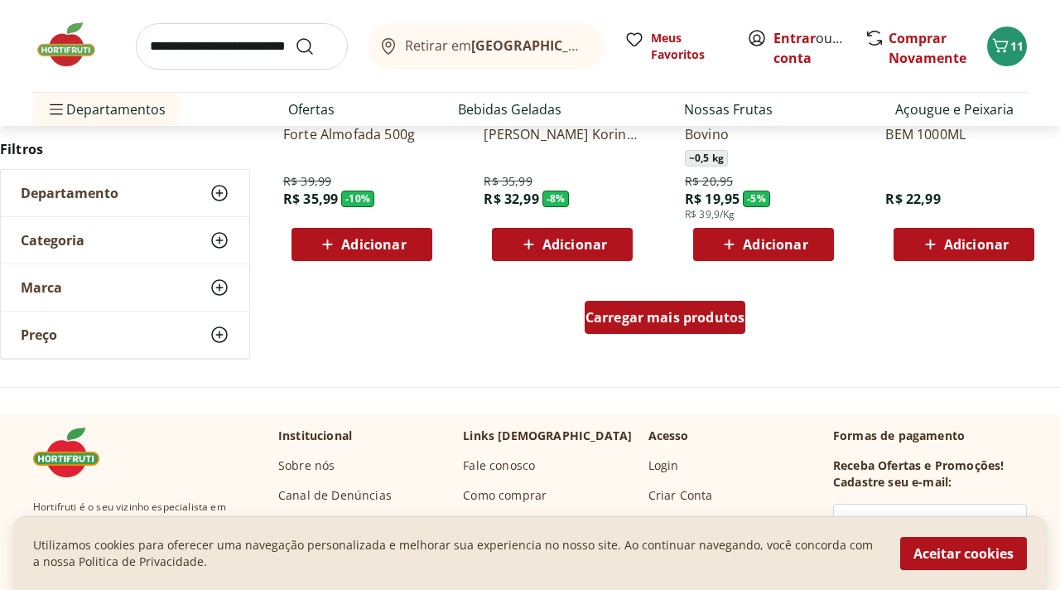
scroll to position [3247, 0]
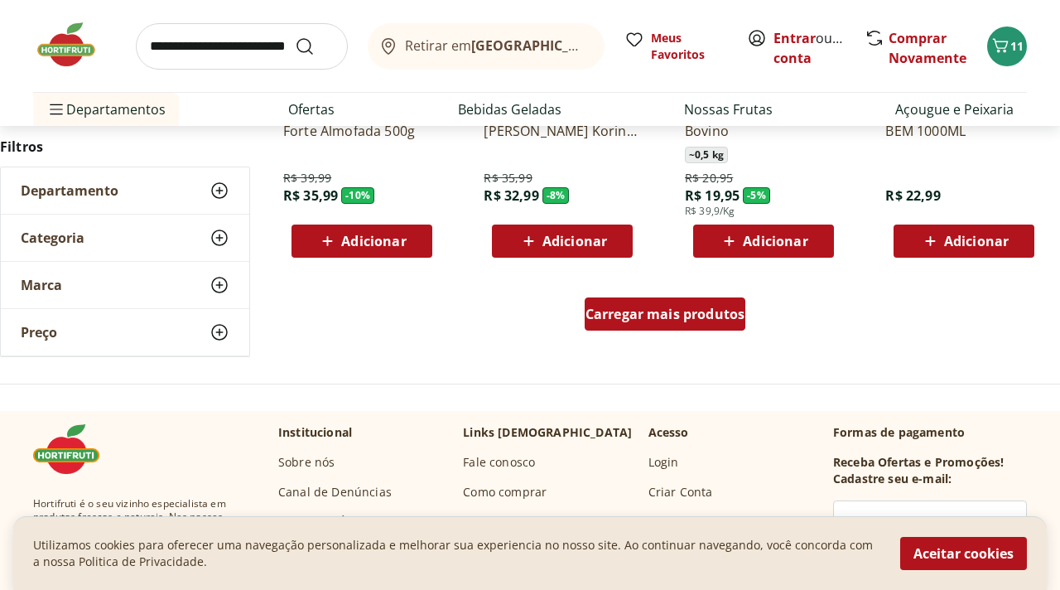
click at [646, 301] on div "Carregar mais produtos" at bounding box center [666, 313] width 162 height 33
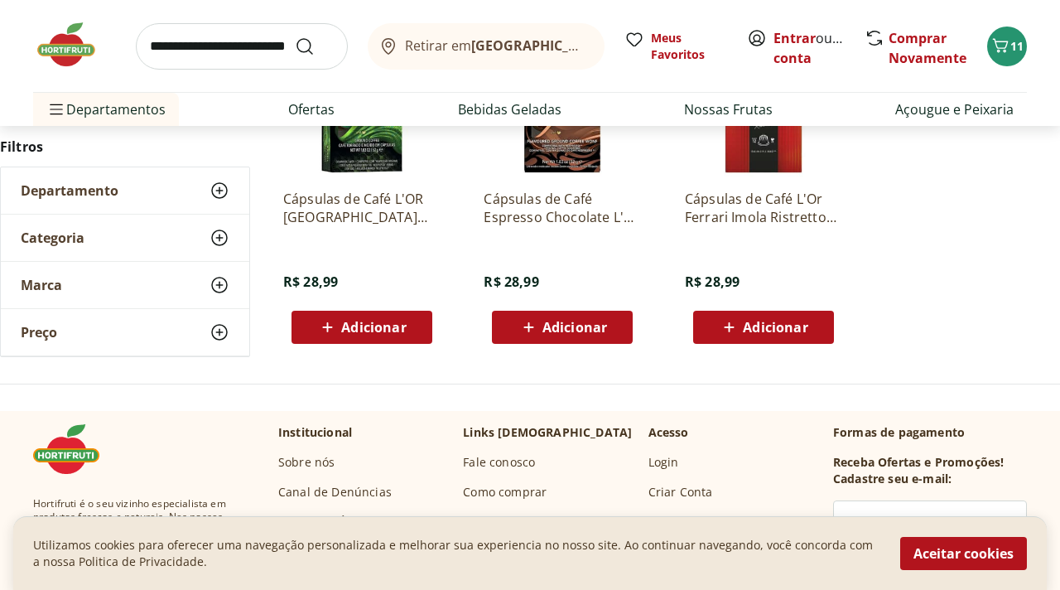
scroll to position [755, 0]
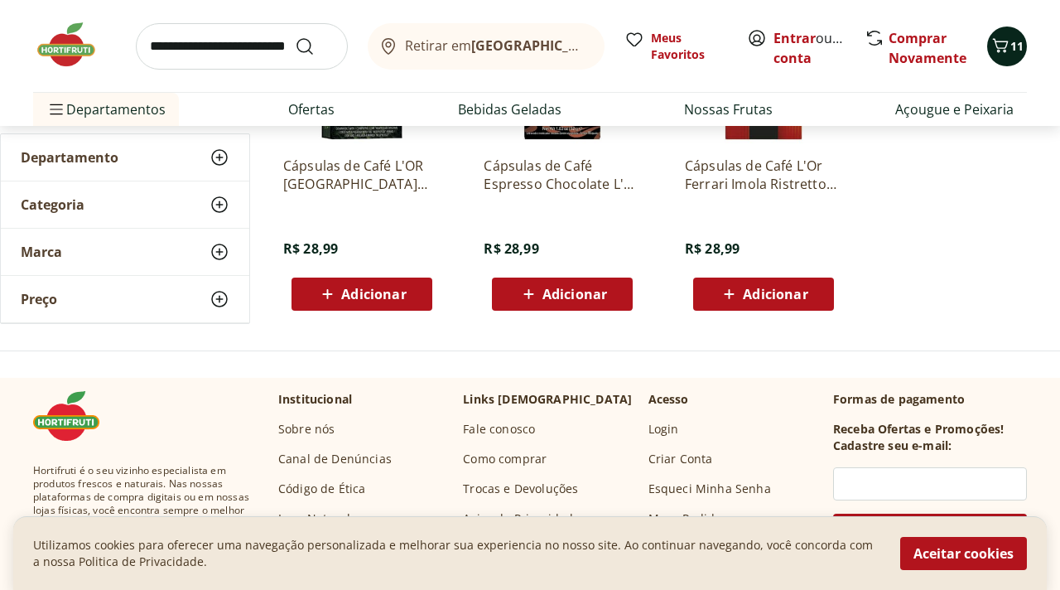
click at [1003, 51] on icon "Carrinho" at bounding box center [1001, 45] width 16 height 14
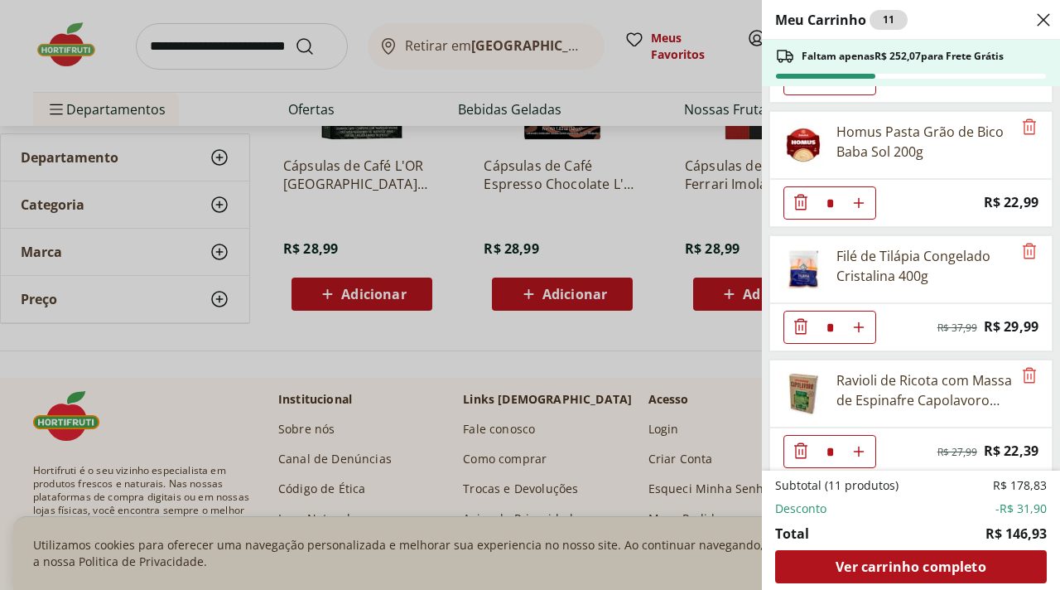
scroll to position [971, 0]
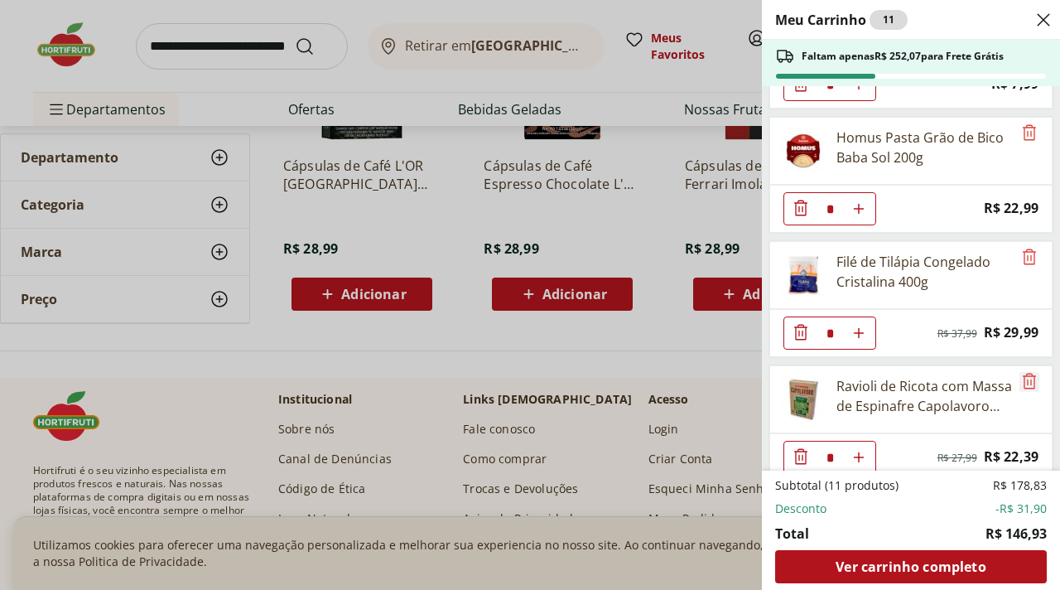
click at [1025, 380] on icon "Remove" at bounding box center [1029, 381] width 13 height 16
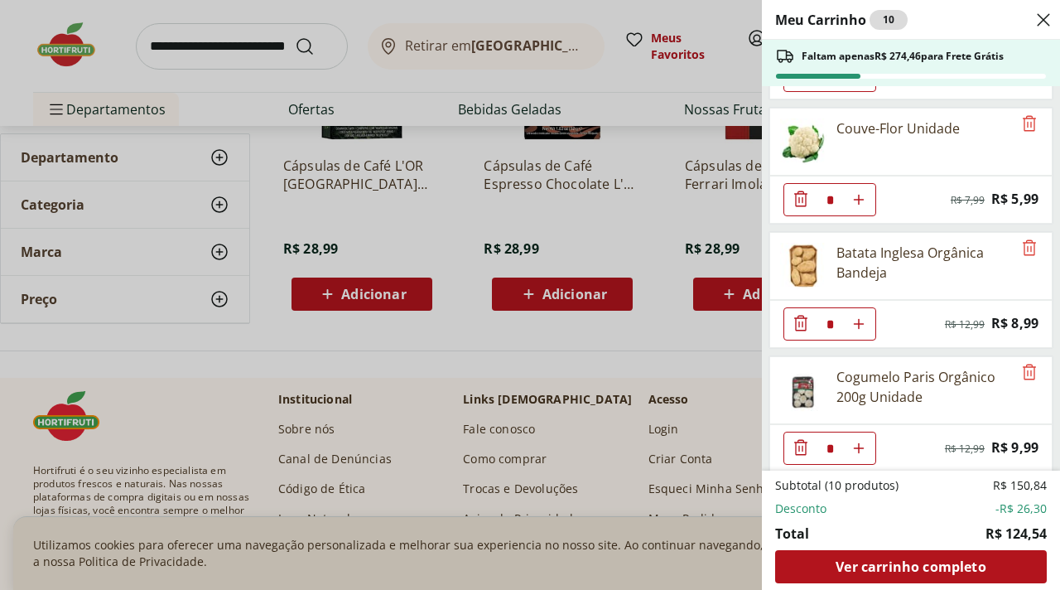
scroll to position [0, 0]
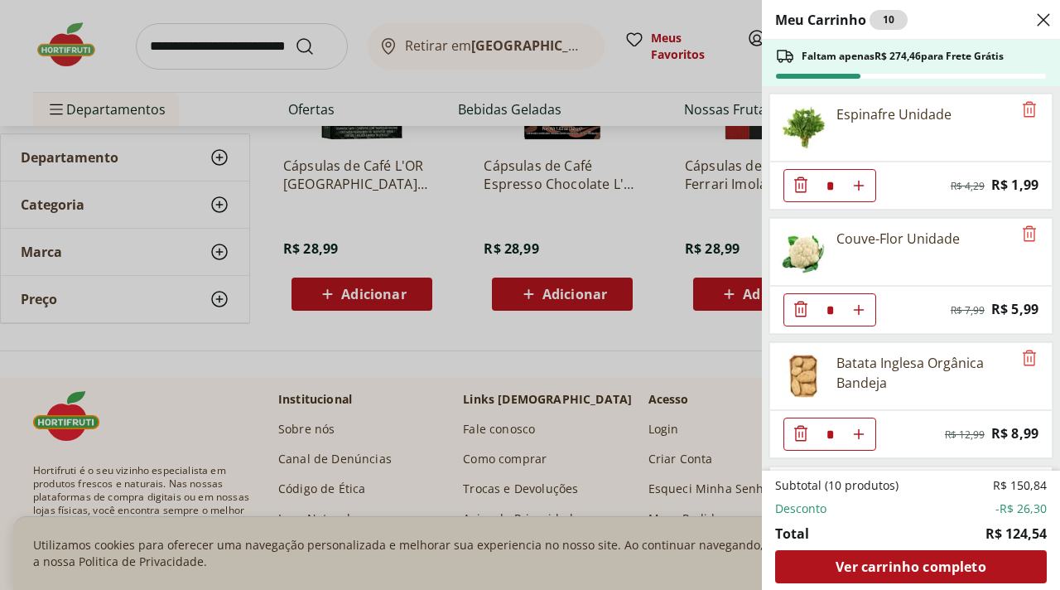
click at [244, 55] on div "Meu Carrinho 10 Faltam apenas R$ 274,46 para Frete Grátis Espinafre Unidade * O…" at bounding box center [530, 295] width 1060 height 590
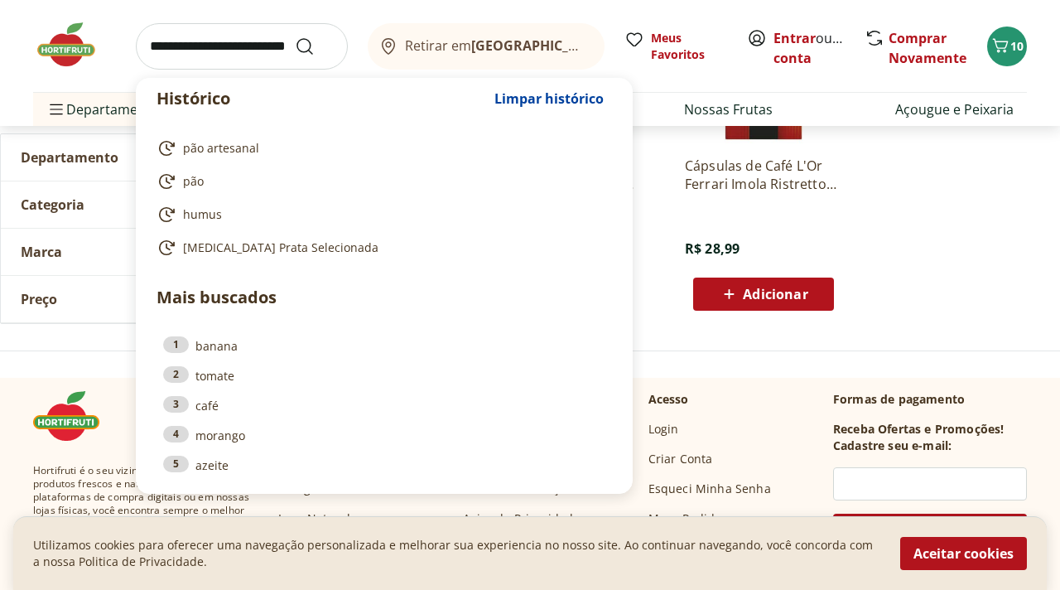
click at [255, 44] on input "search" at bounding box center [242, 46] width 212 height 46
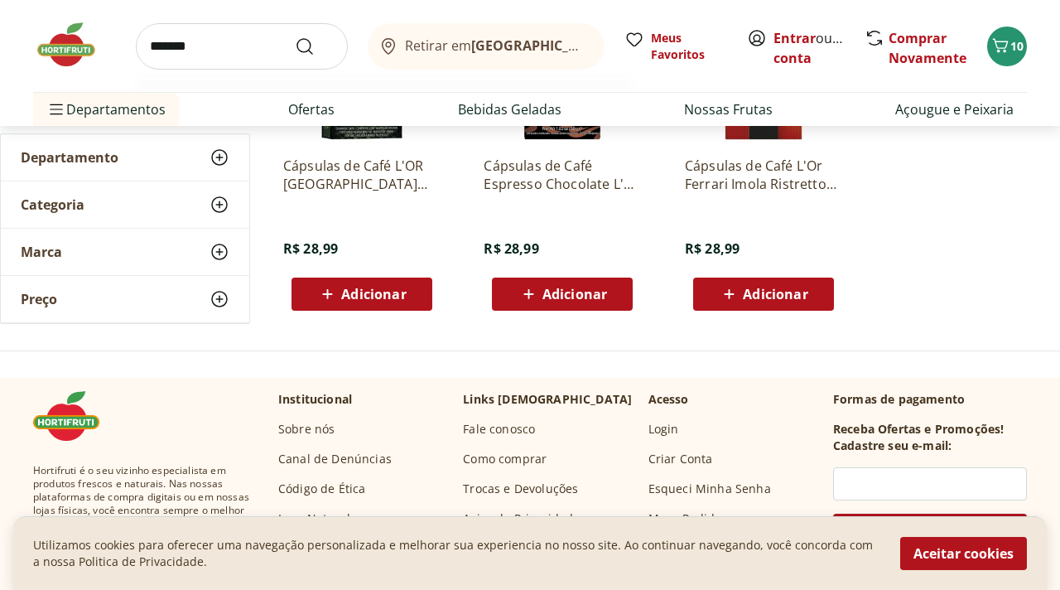
type input "*******"
click at [295, 36] on button "Submit Search" at bounding box center [315, 46] width 40 height 20
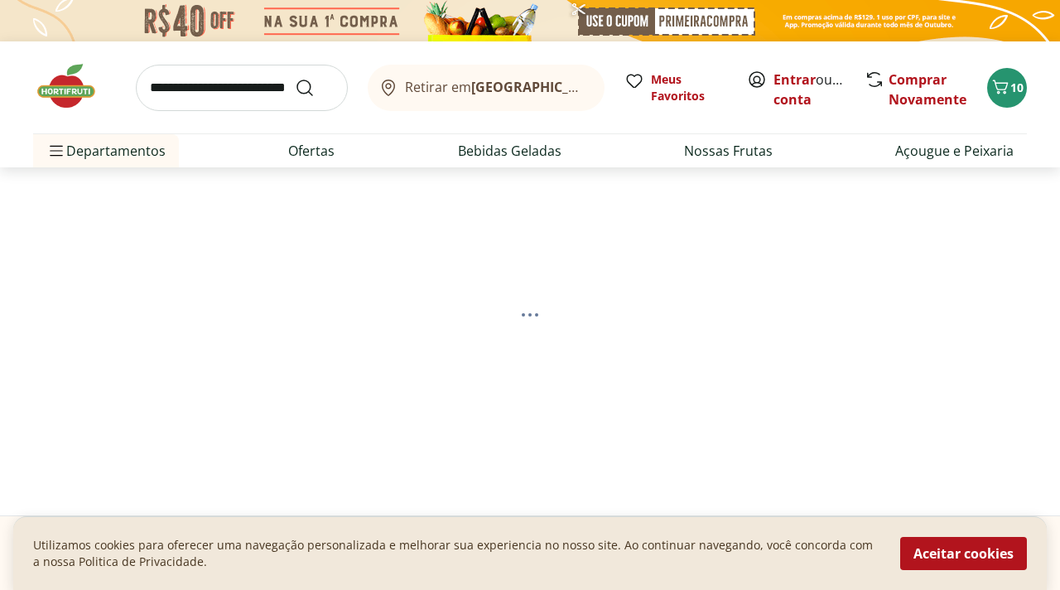
select select "**********"
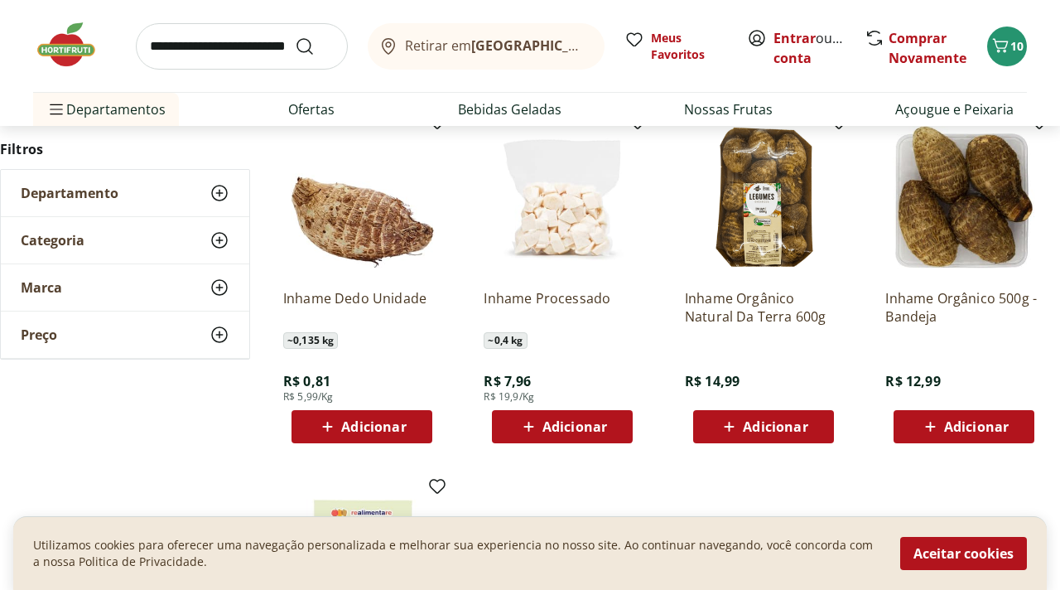
scroll to position [232, 0]
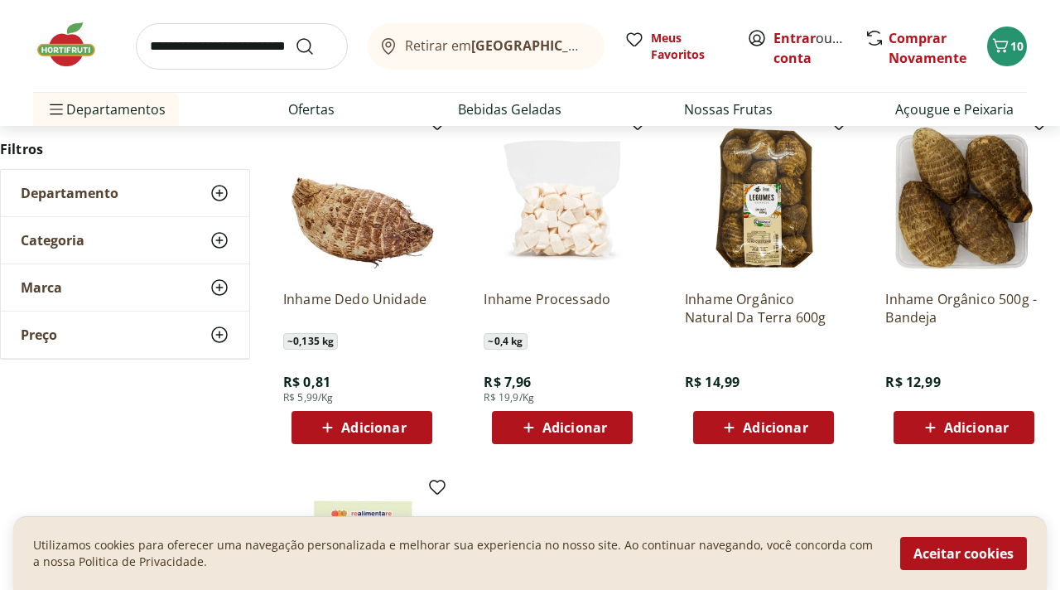
click at [383, 428] on span "Adicionar" at bounding box center [373, 427] width 65 height 13
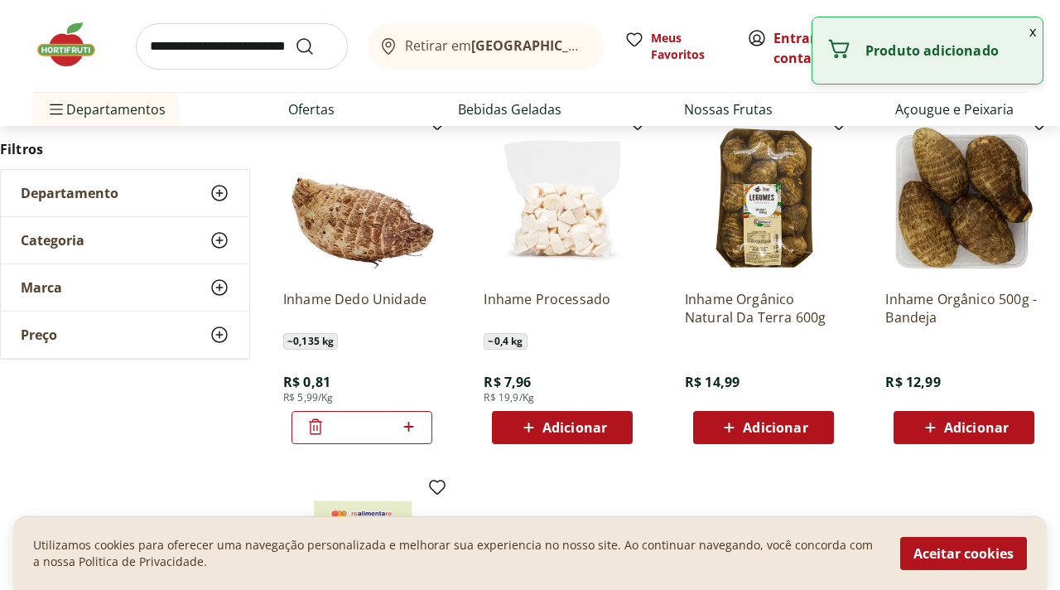
click at [403, 427] on icon at bounding box center [408, 427] width 21 height 20
click at [412, 427] on icon at bounding box center [408, 427] width 21 height 20
type input "*"
click at [248, 41] on input "search" at bounding box center [242, 46] width 212 height 46
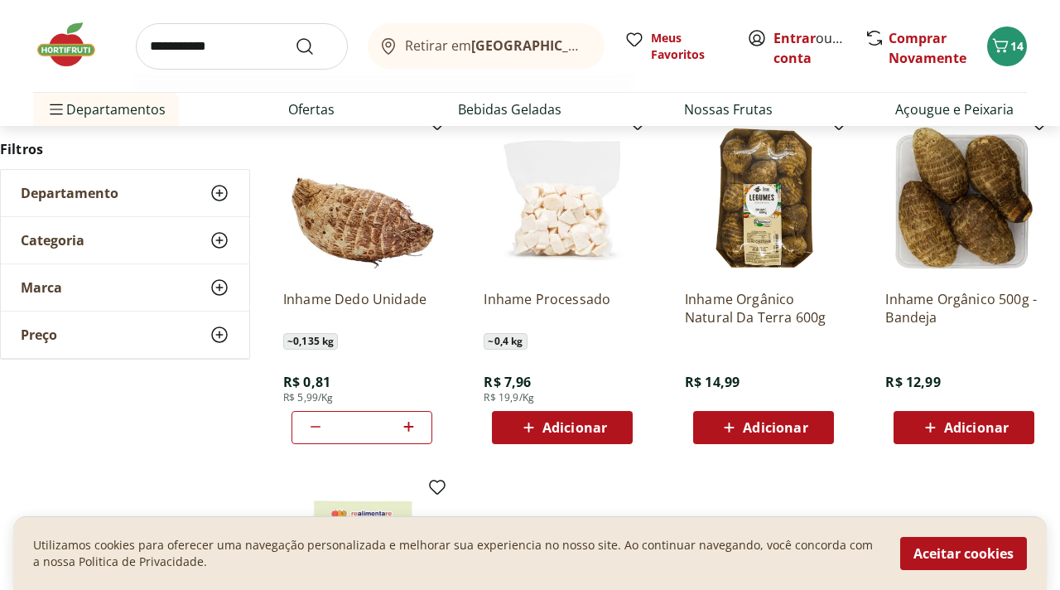
type input "**********"
click at [295, 36] on button "Submit Search" at bounding box center [315, 46] width 40 height 20
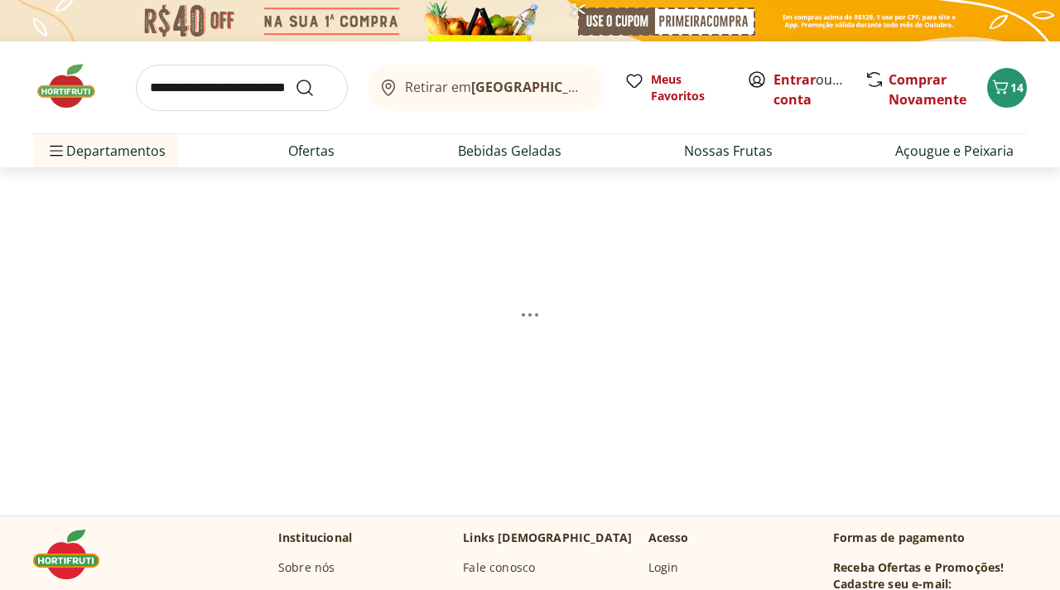
select select "**********"
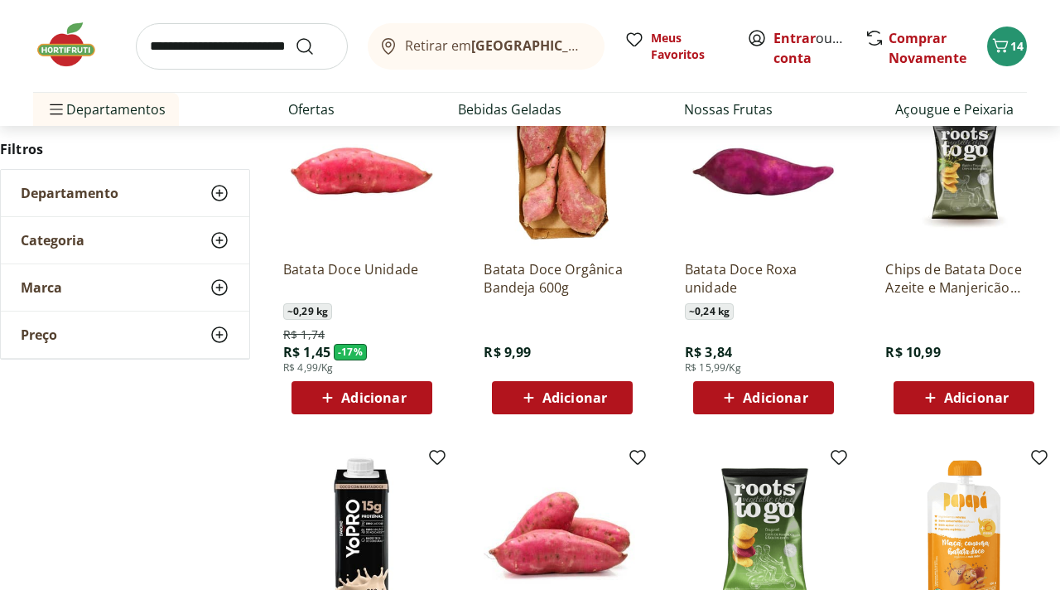
scroll to position [265, 0]
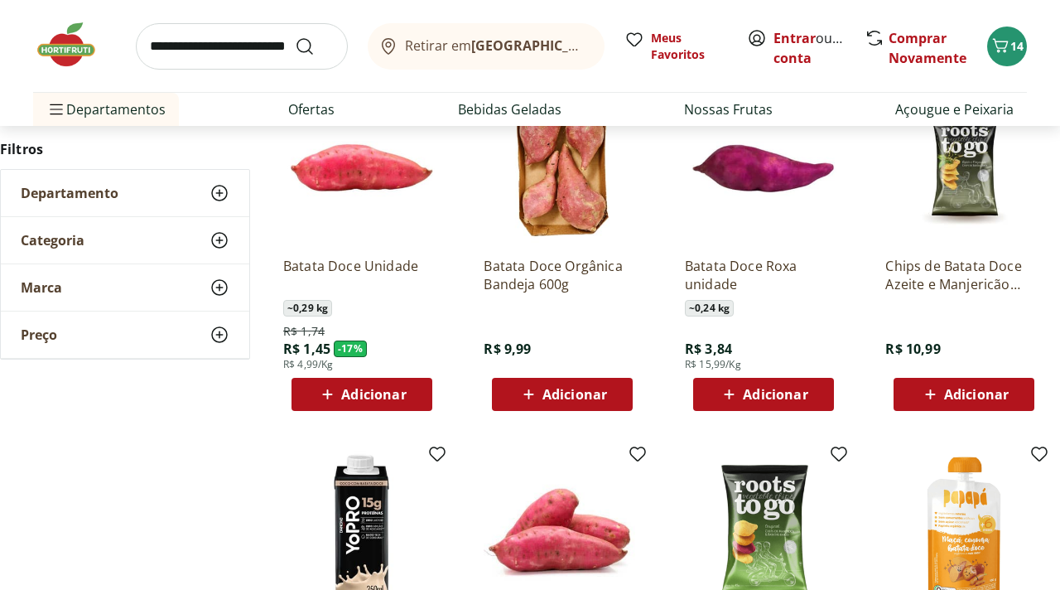
click at [352, 393] on span "Adicionar" at bounding box center [373, 394] width 65 height 13
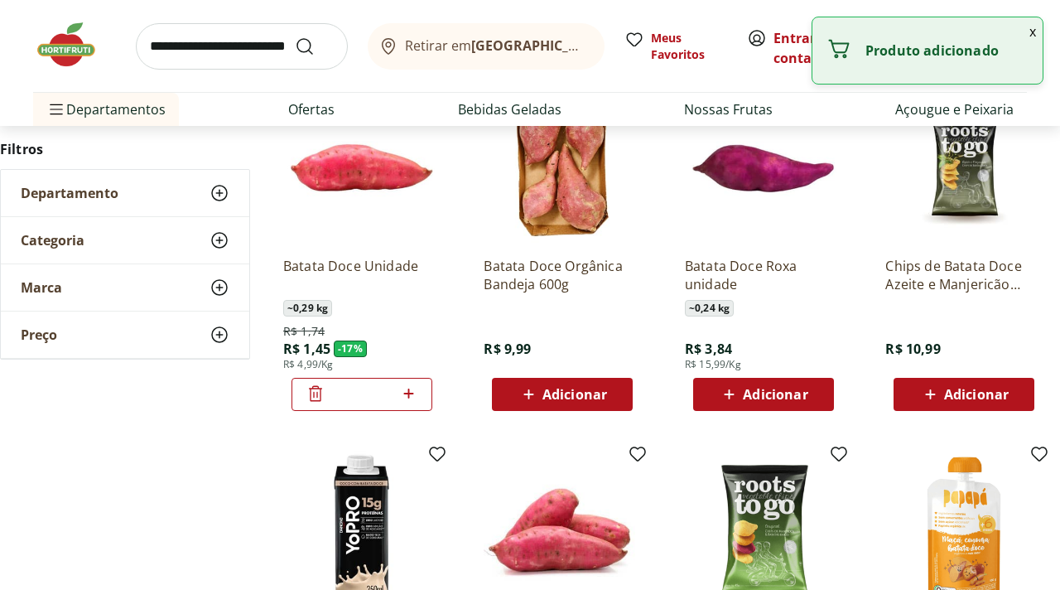
click at [352, 393] on input "*" at bounding box center [362, 394] width 73 height 18
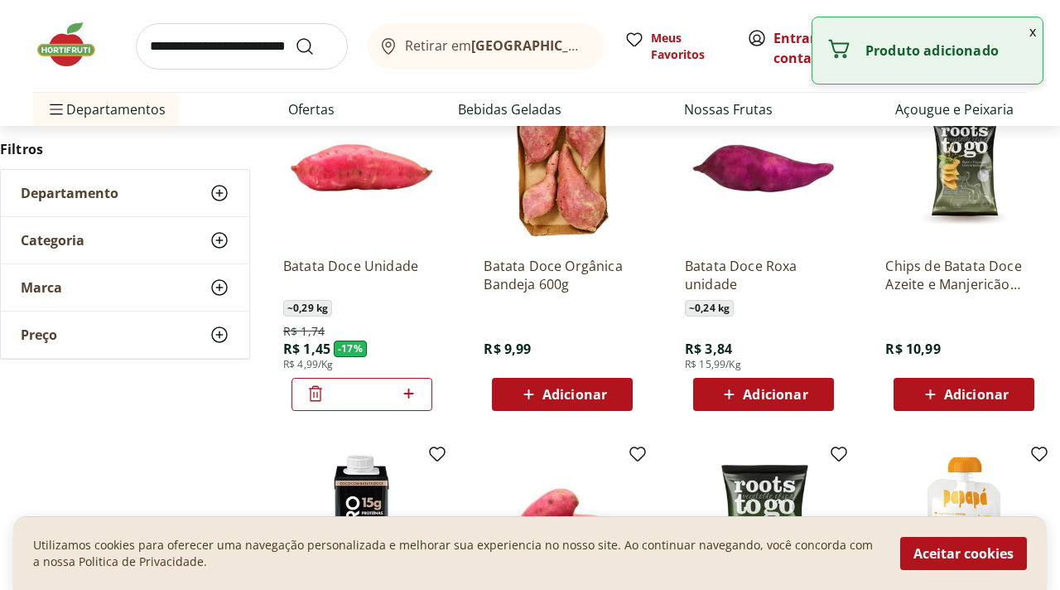
click at [408, 395] on icon at bounding box center [408, 393] width 10 height 10
type input "*"
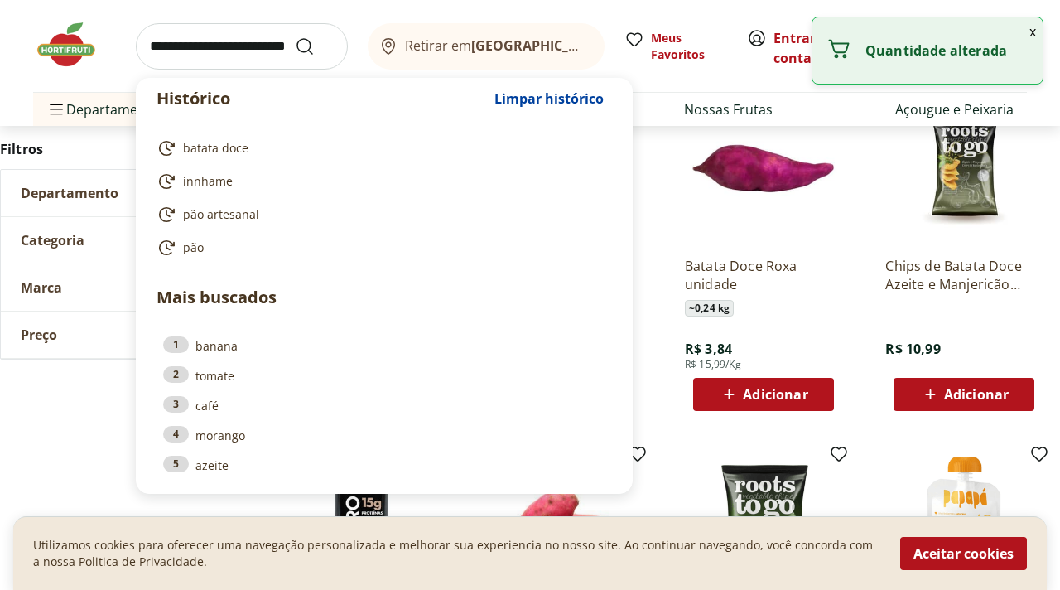
click at [239, 47] on input "search" at bounding box center [242, 46] width 212 height 46
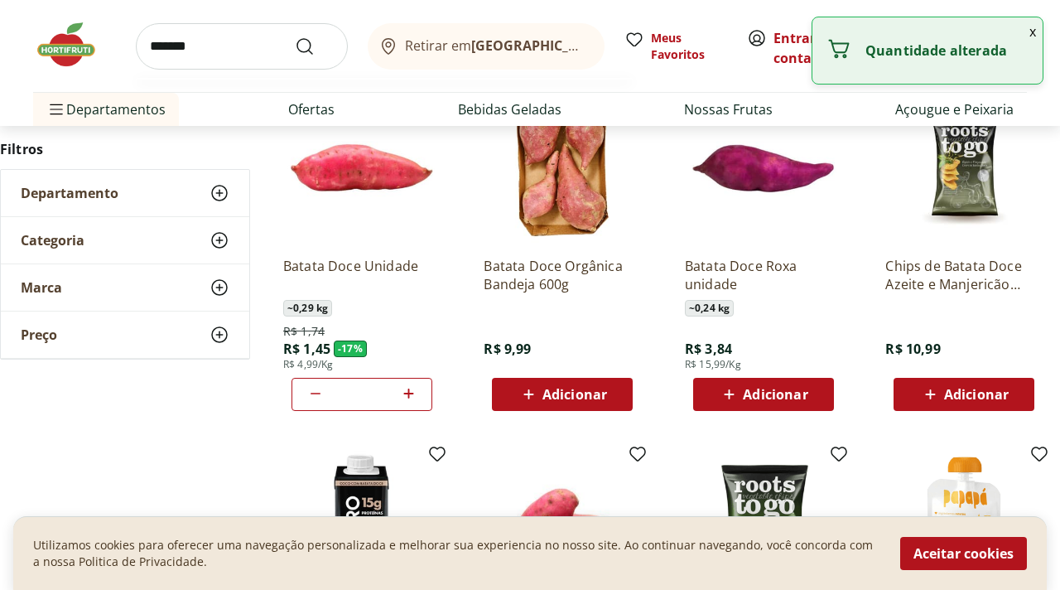
type input "*******"
click at [295, 36] on button "Submit Search" at bounding box center [315, 46] width 40 height 20
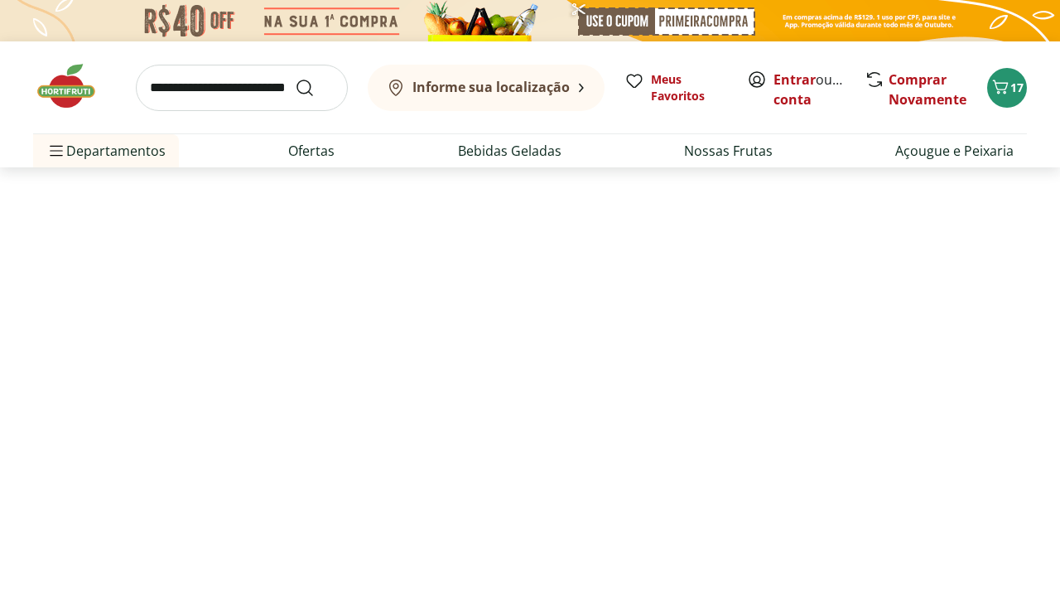
select select "**********"
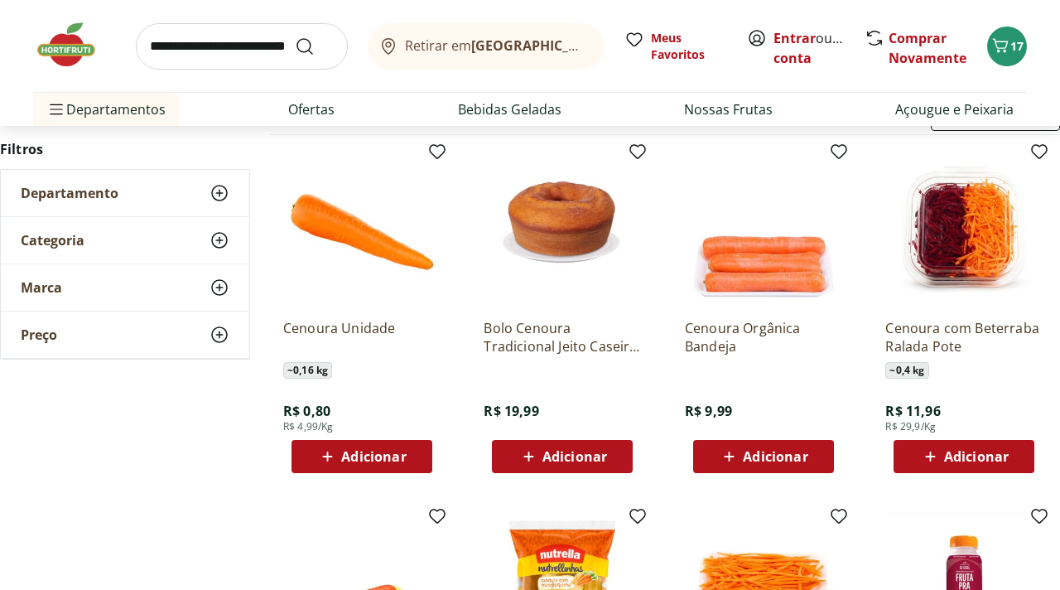
scroll to position [232, 0]
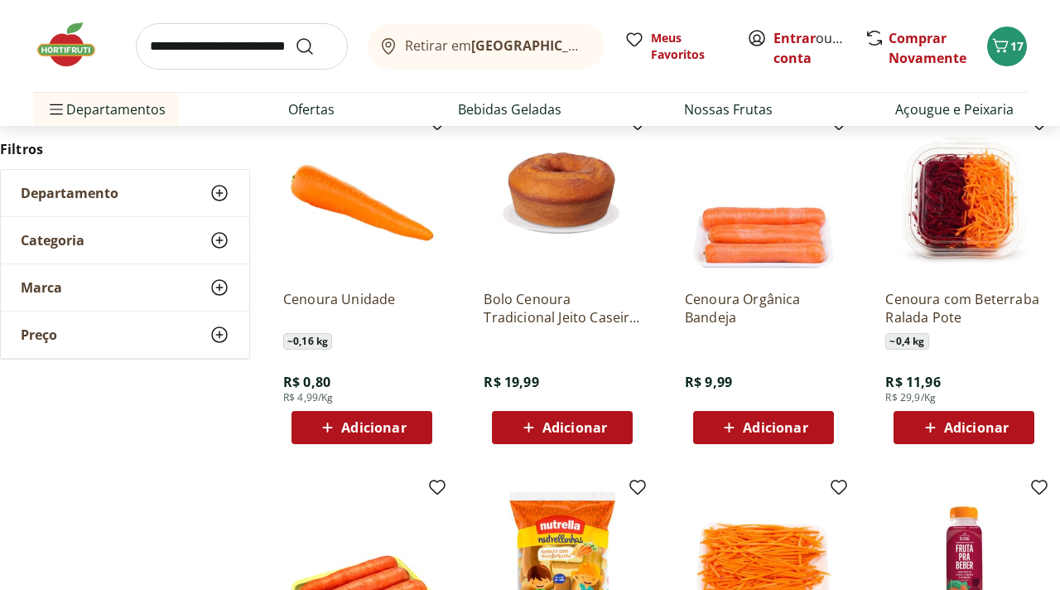
click at [370, 425] on span "Adicionar" at bounding box center [373, 427] width 65 height 13
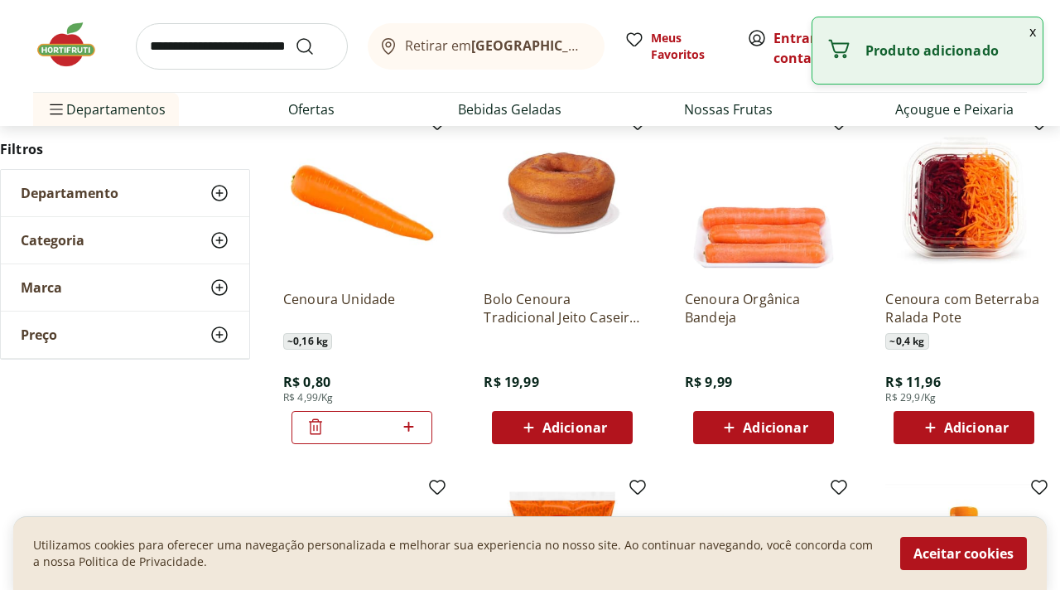
click at [408, 427] on icon at bounding box center [408, 427] width 10 height 10
type input "*"
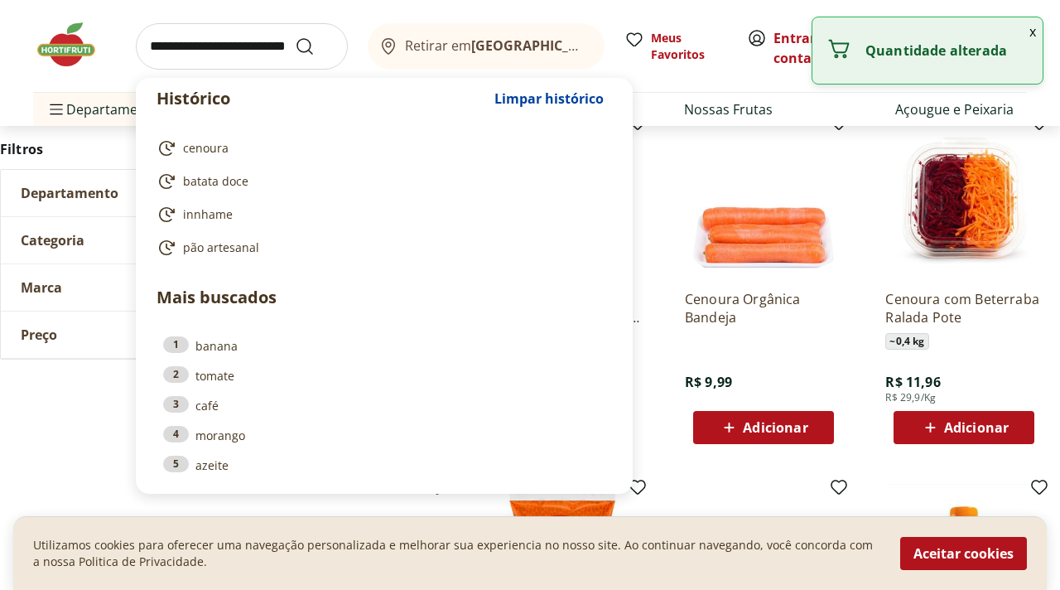
click at [248, 55] on input "search" at bounding box center [242, 46] width 212 height 46
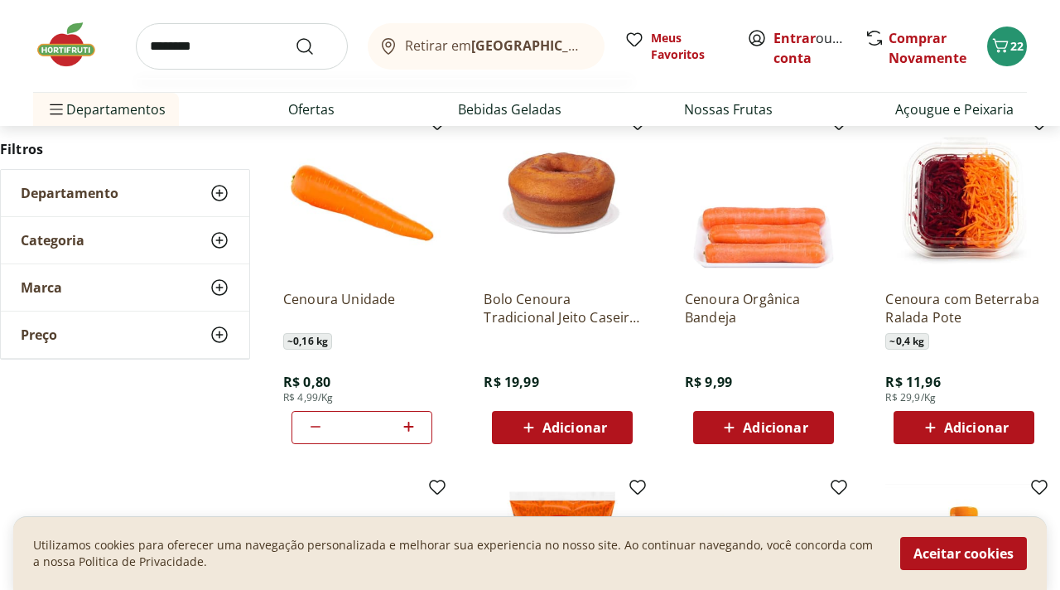
type input "********"
click at [295, 36] on button "Submit Search" at bounding box center [315, 46] width 40 height 20
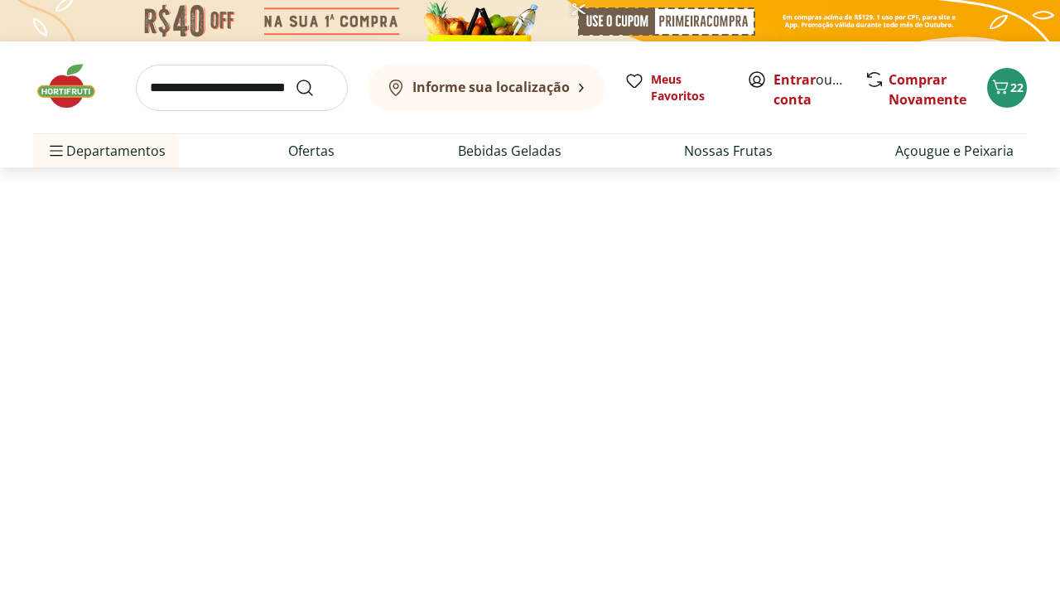
select select "**********"
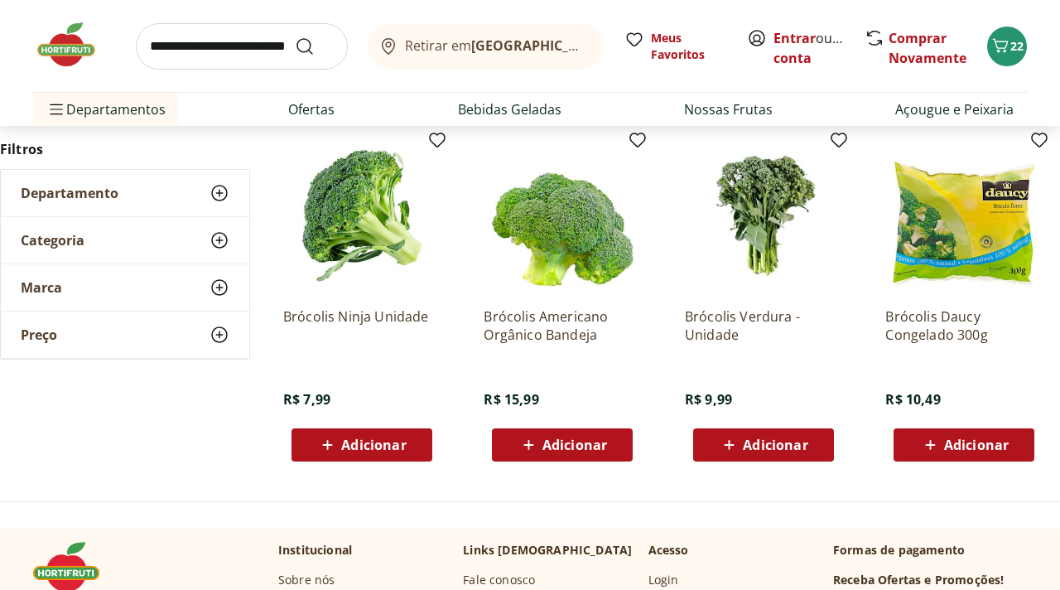
scroll to position [232, 0]
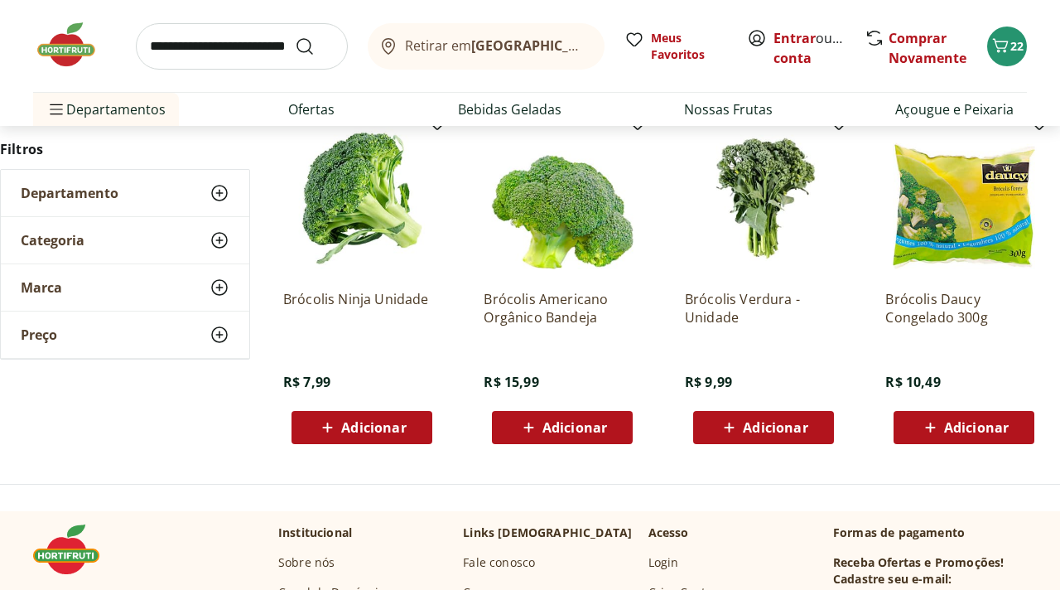
click at [351, 430] on span "Adicionar" at bounding box center [373, 427] width 65 height 13
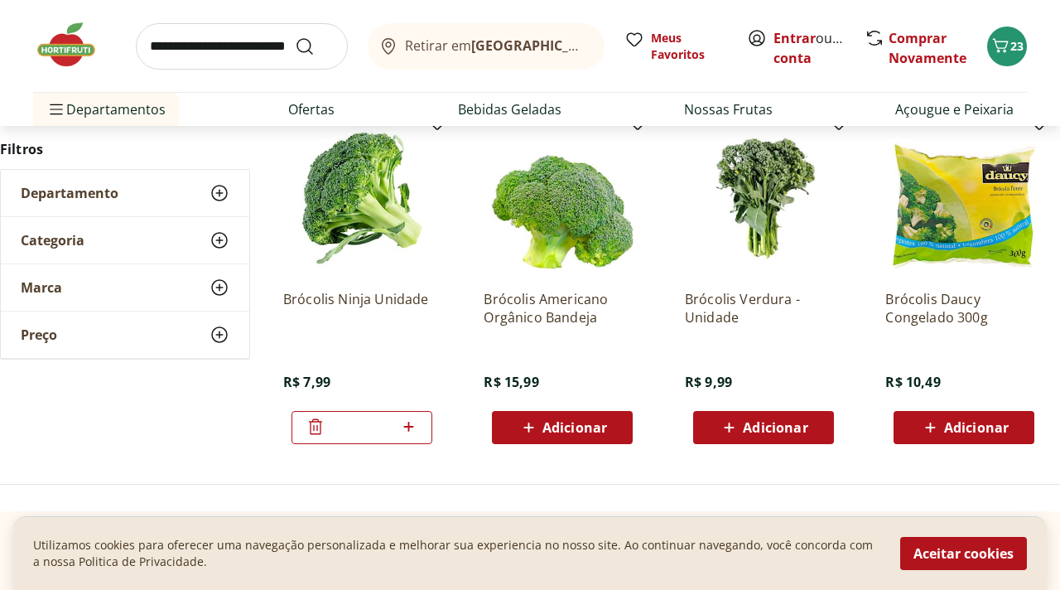
click at [789, 428] on span "Adicionar" at bounding box center [775, 427] width 65 height 13
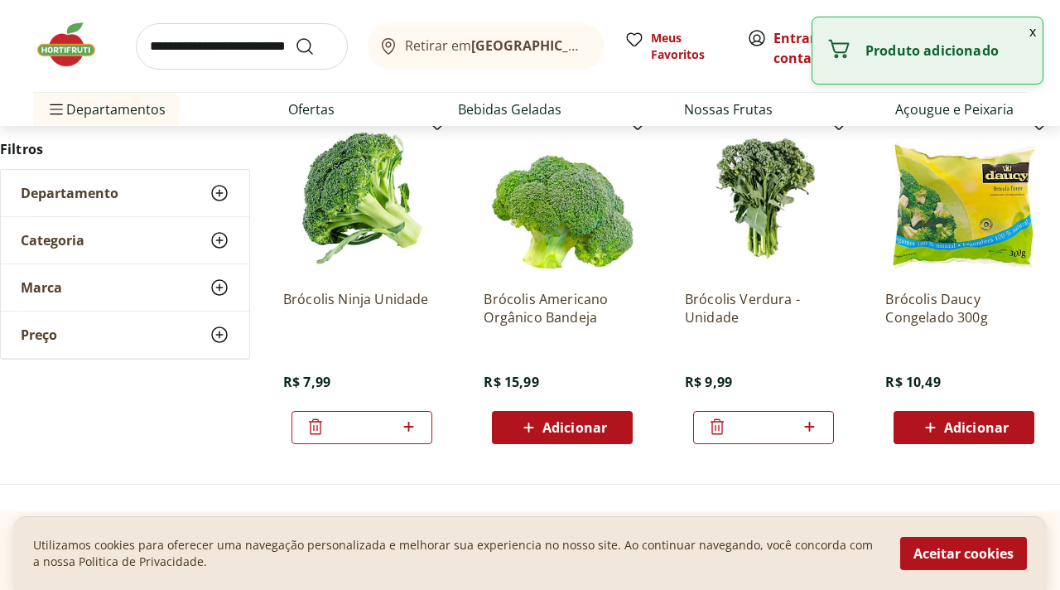
click at [1032, 34] on button "x" at bounding box center [1033, 31] width 20 height 28
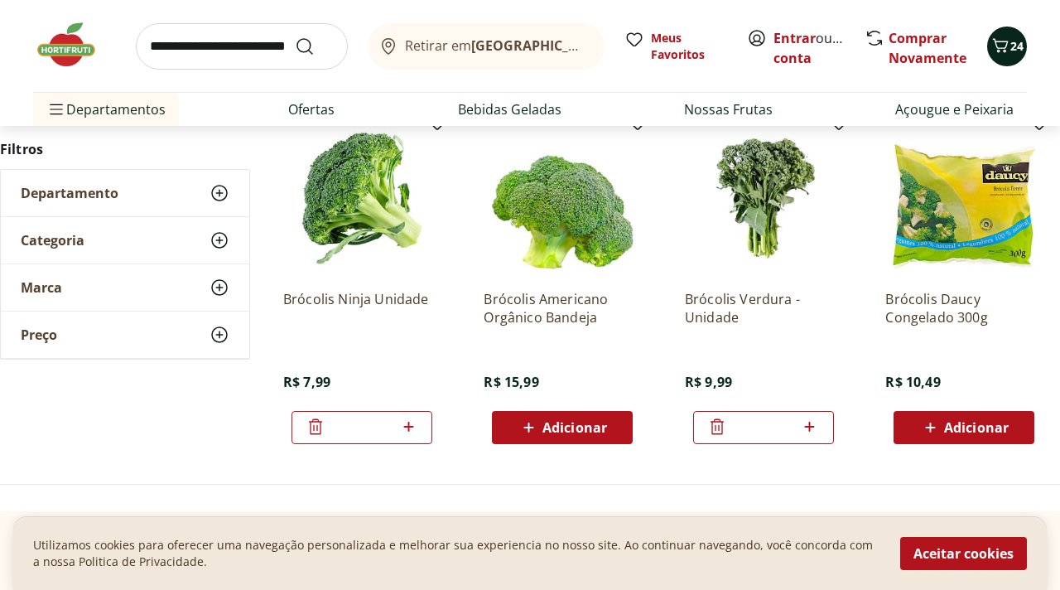
click at [1005, 41] on icon "Carrinho" at bounding box center [1001, 45] width 16 height 14
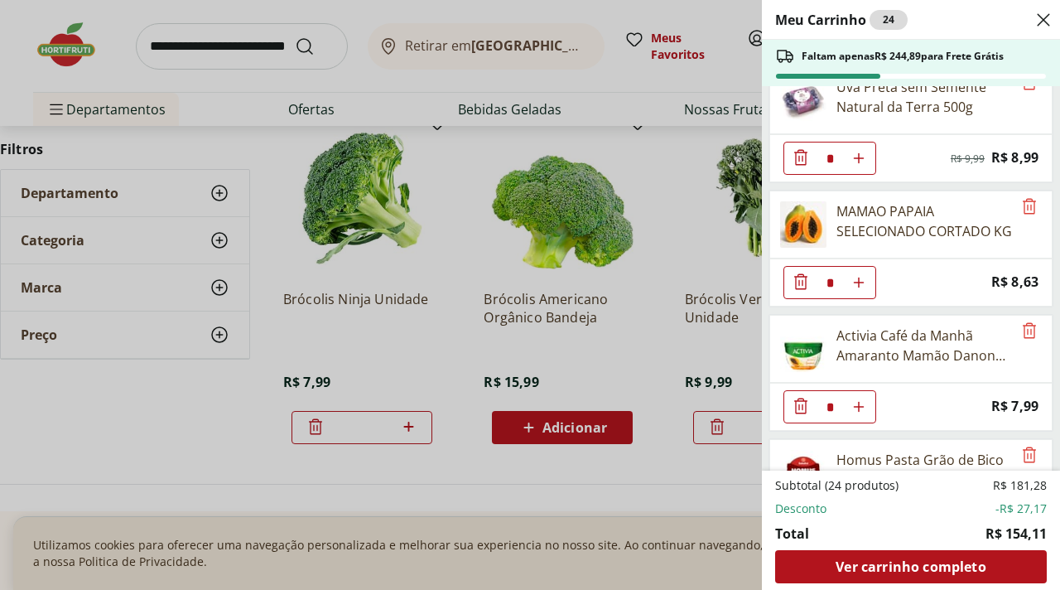
scroll to position [736, 0]
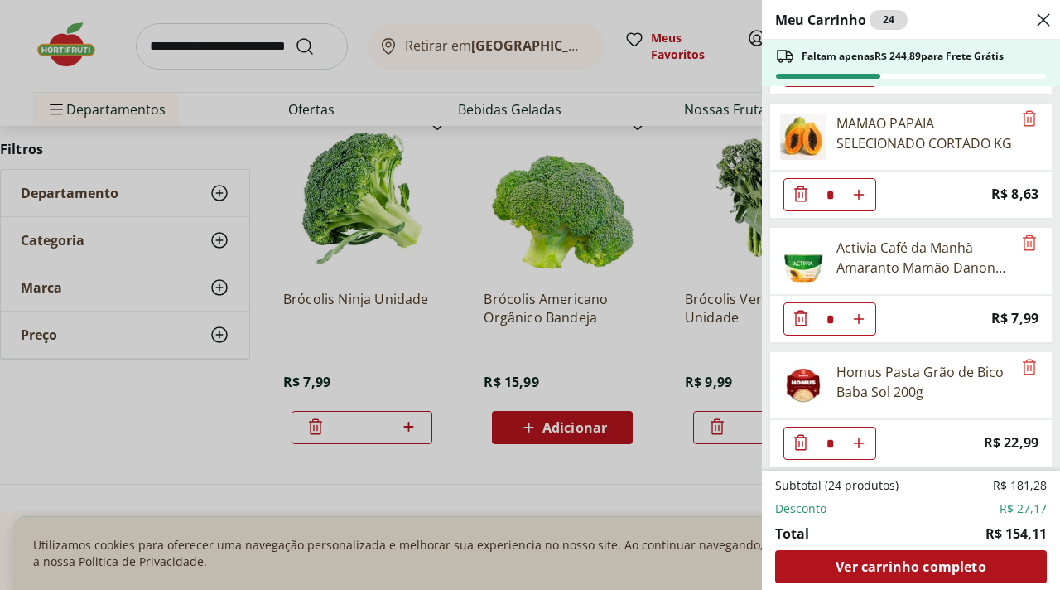
click at [860, 315] on icon "Aumentar Quantidade" at bounding box center [858, 318] width 13 height 13
click at [861, 315] on icon "Aumentar Quantidade" at bounding box center [858, 318] width 13 height 13
click at [797, 316] on icon "Diminuir Quantidade" at bounding box center [800, 318] width 13 height 13
type input "*"
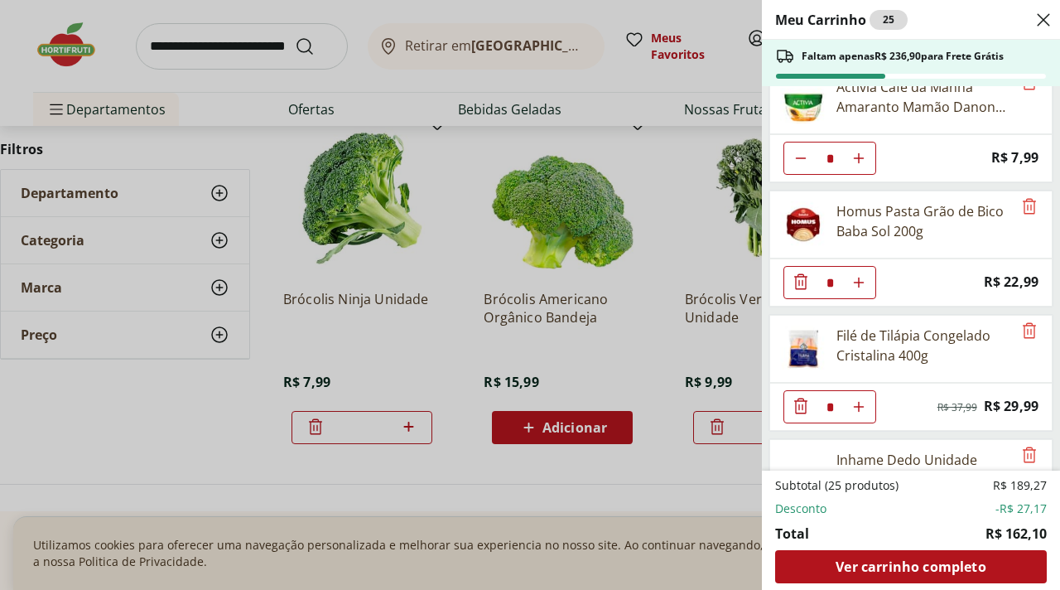
scroll to position [905, 0]
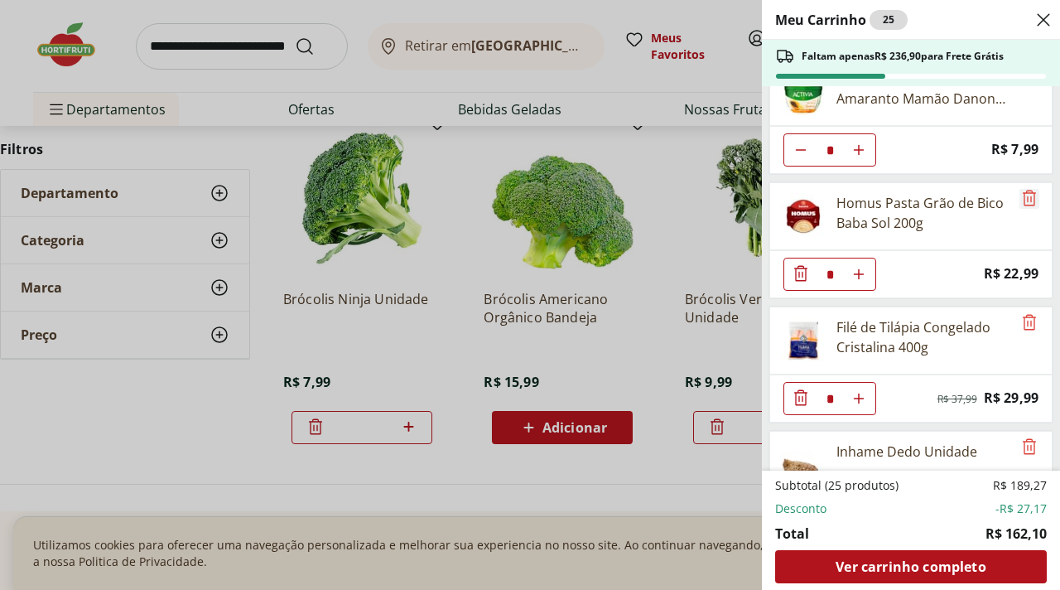
click at [1021, 198] on icon "Remove" at bounding box center [1030, 198] width 20 height 20
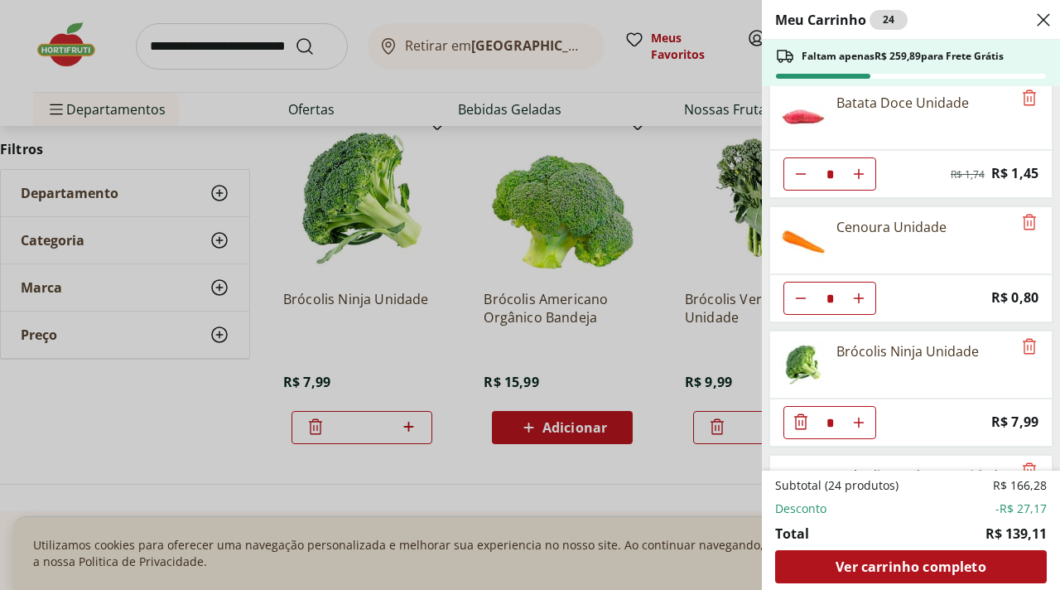
scroll to position [1362, 0]
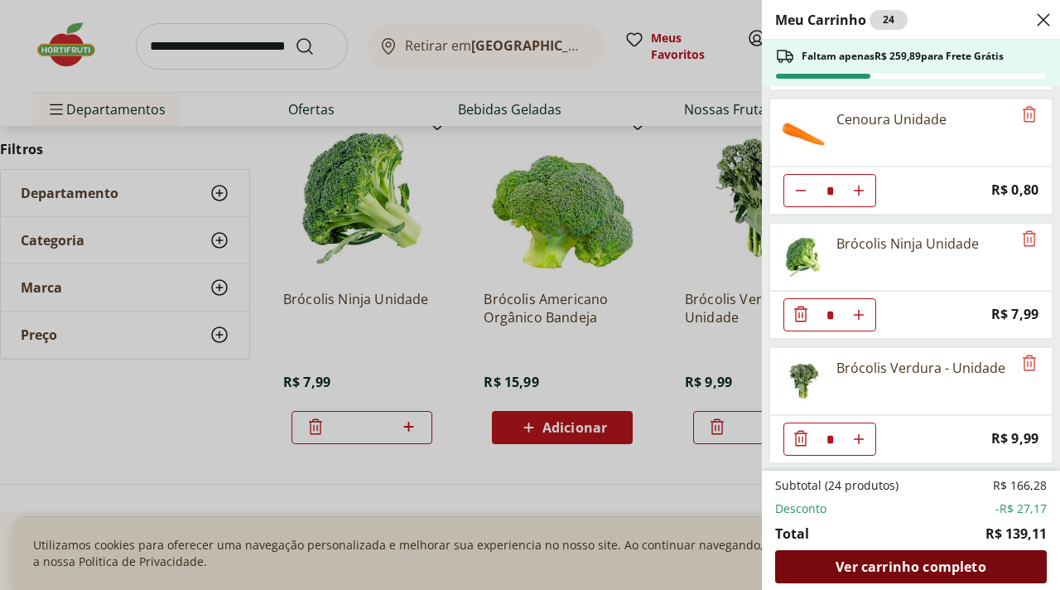
click at [902, 567] on span "Ver carrinho completo" at bounding box center [911, 566] width 150 height 13
